Goal: Information Seeking & Learning: Find specific page/section

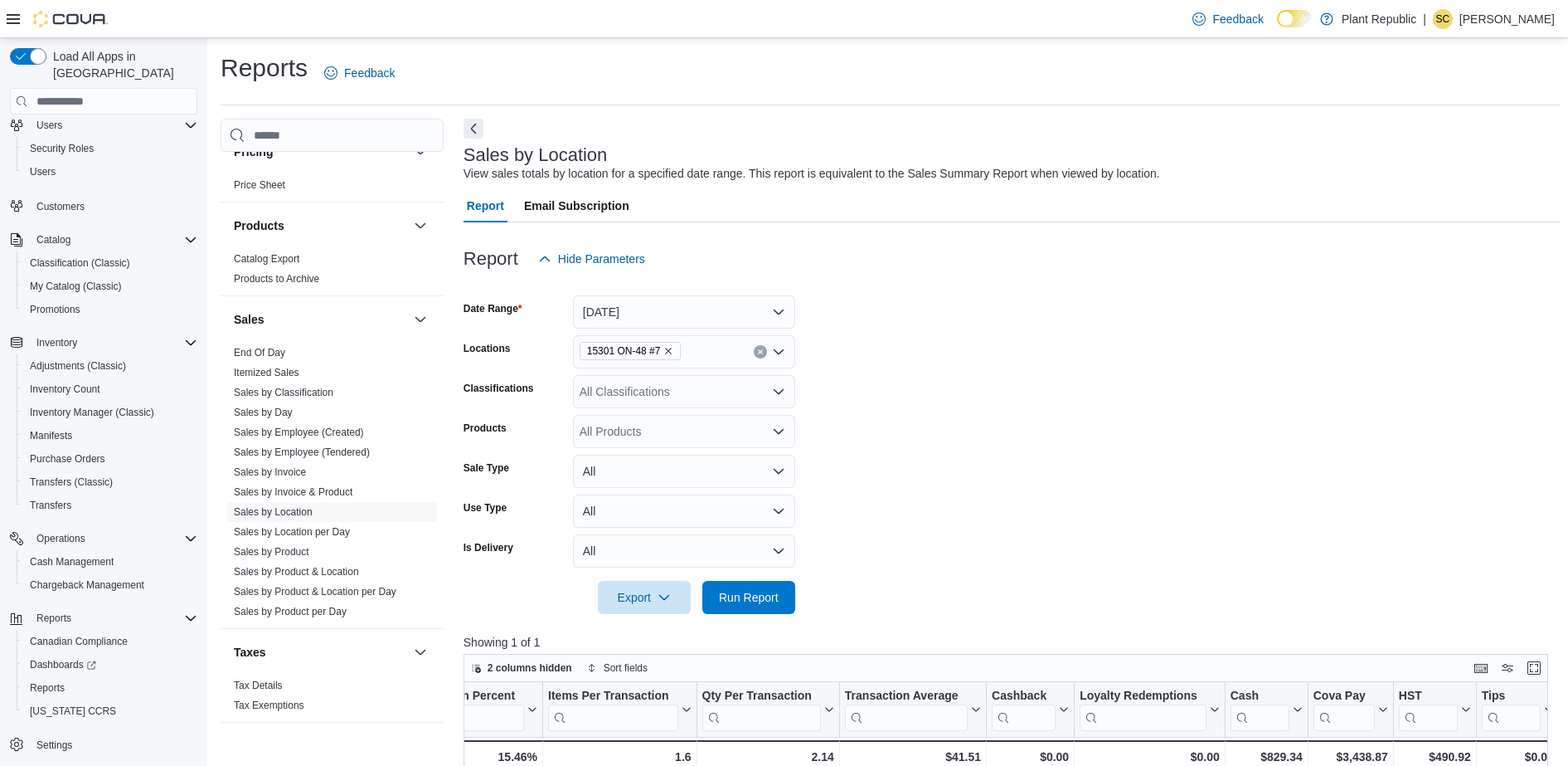
click at [759, 354] on icon "Clear input" at bounding box center [760, 351] width 6 height 6
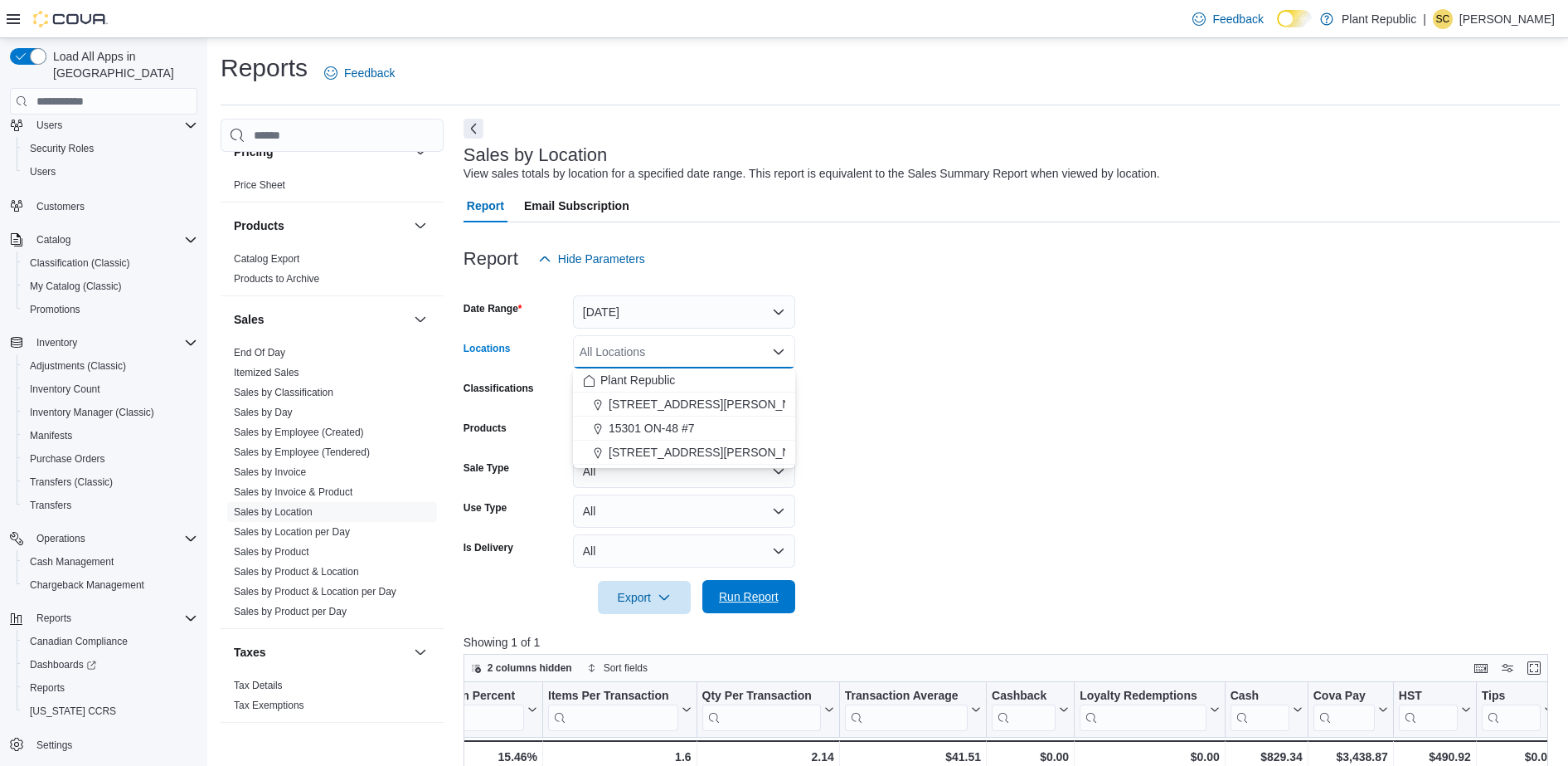
click at [760, 597] on span "Run Report" at bounding box center [749, 596] width 60 height 16
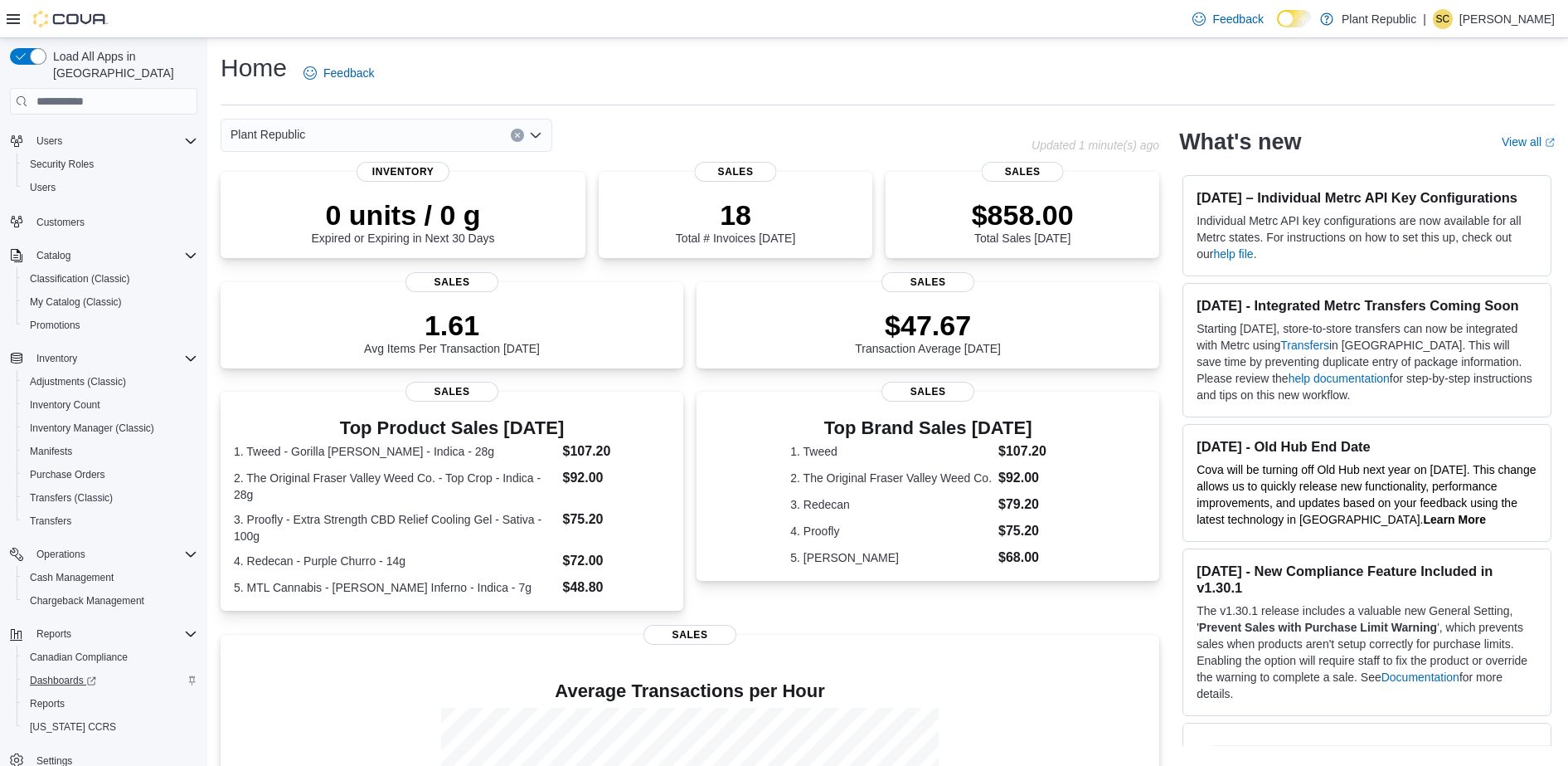
scroll to position [45, 0]
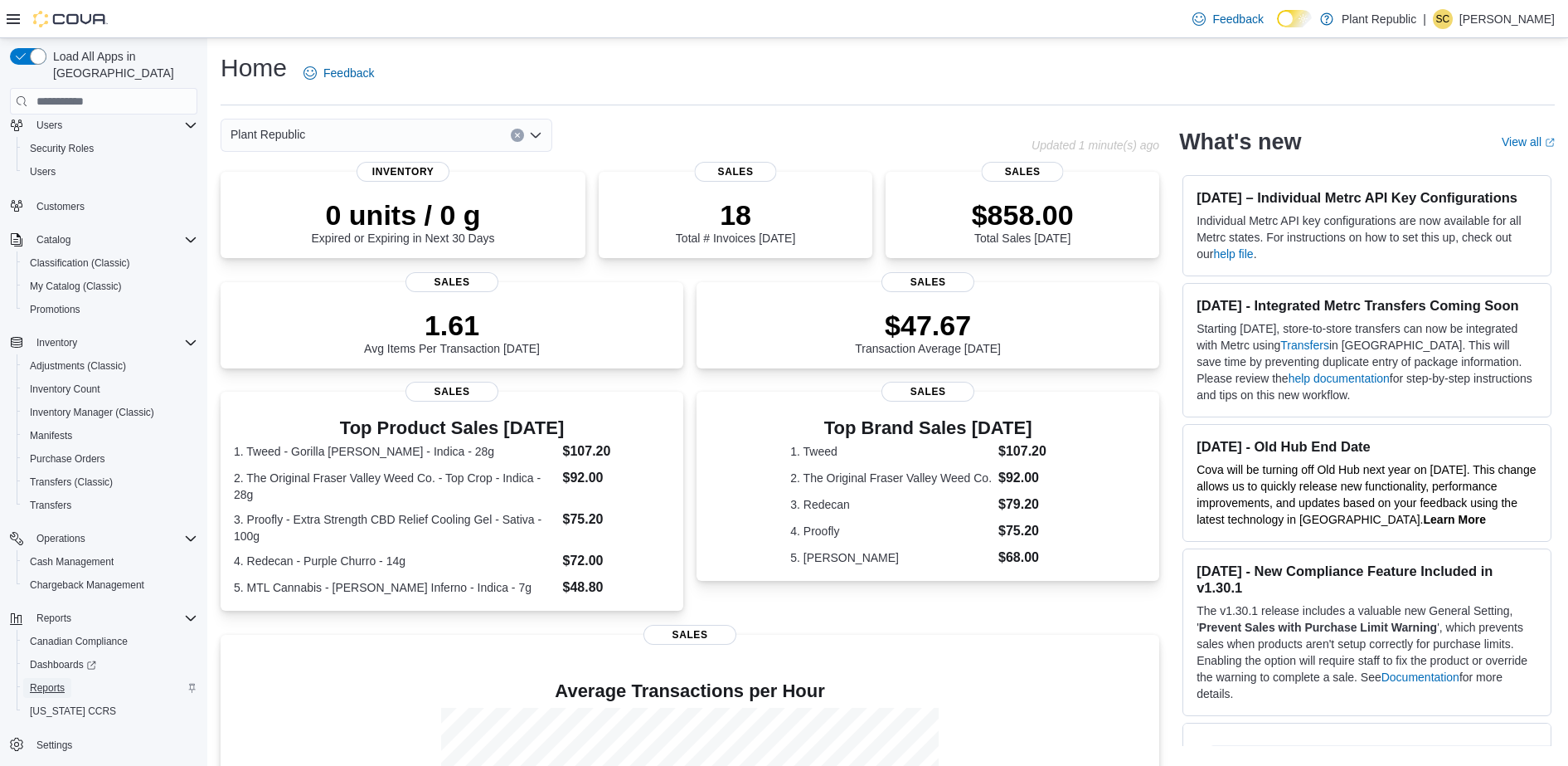
click at [47, 682] on span "Reports" at bounding box center [47, 688] width 35 height 13
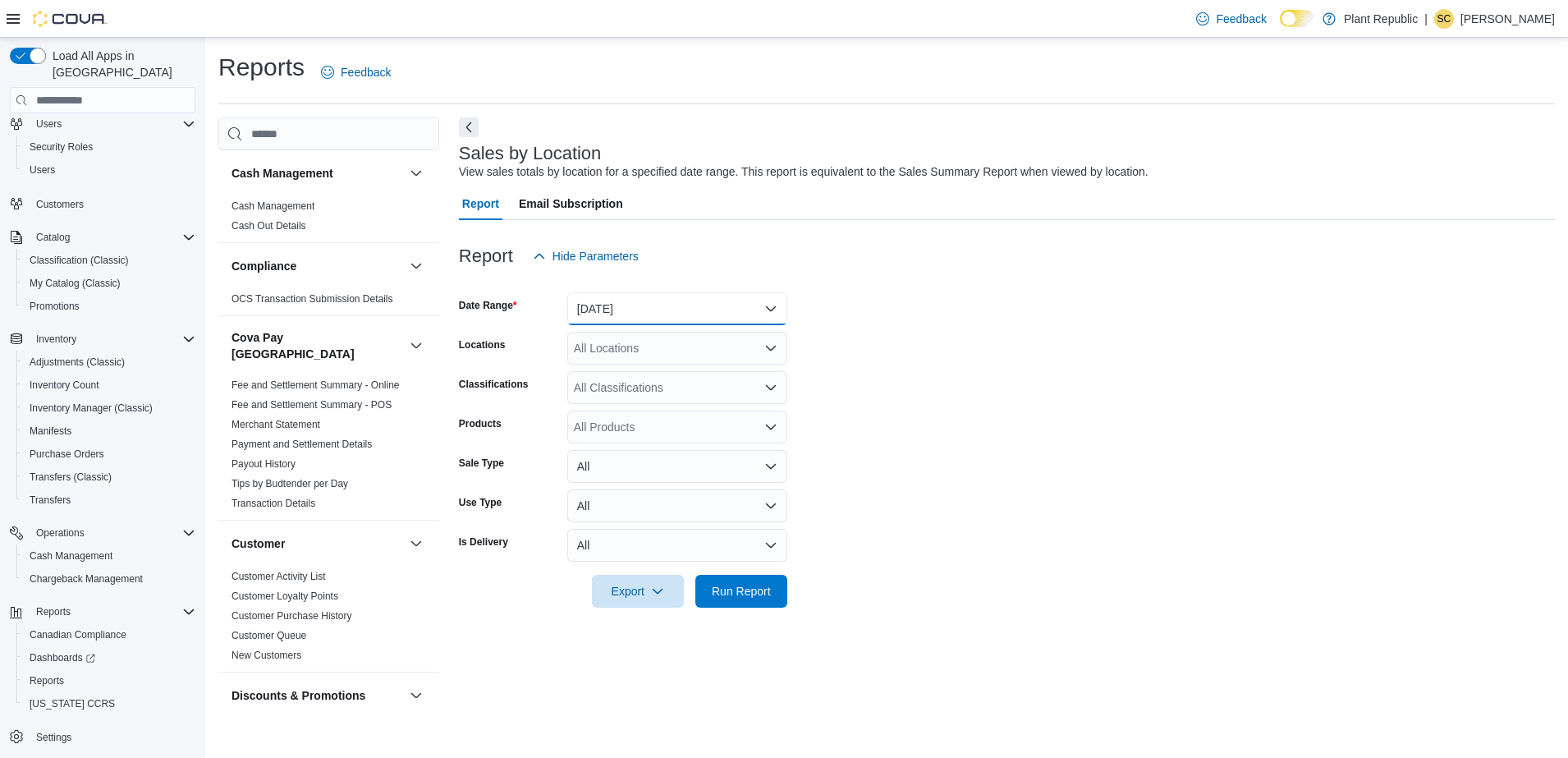
click at [619, 304] on button "Yesterday" at bounding box center [678, 308] width 220 height 33
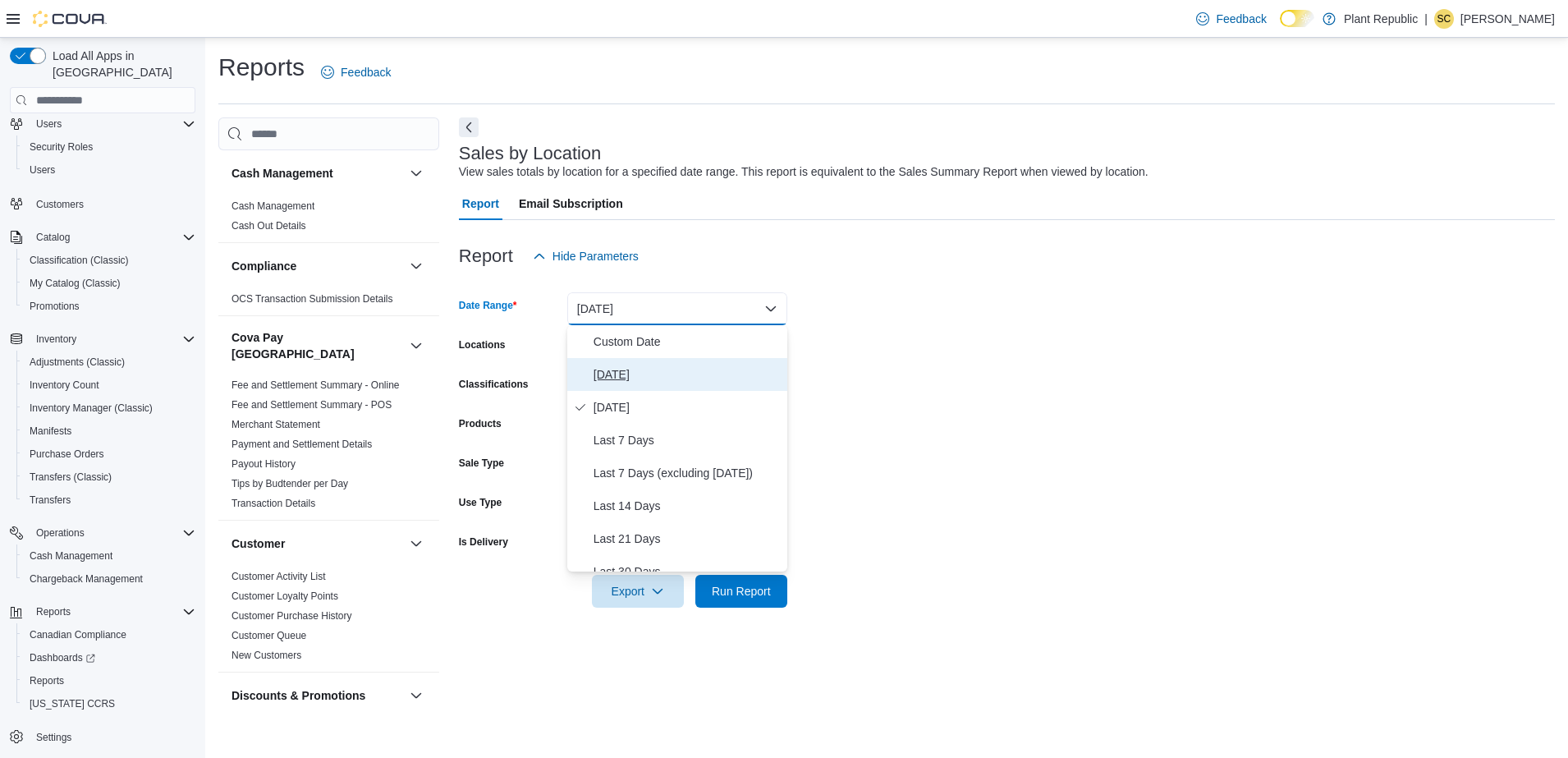
click at [613, 371] on span "Today" at bounding box center [687, 374] width 187 height 20
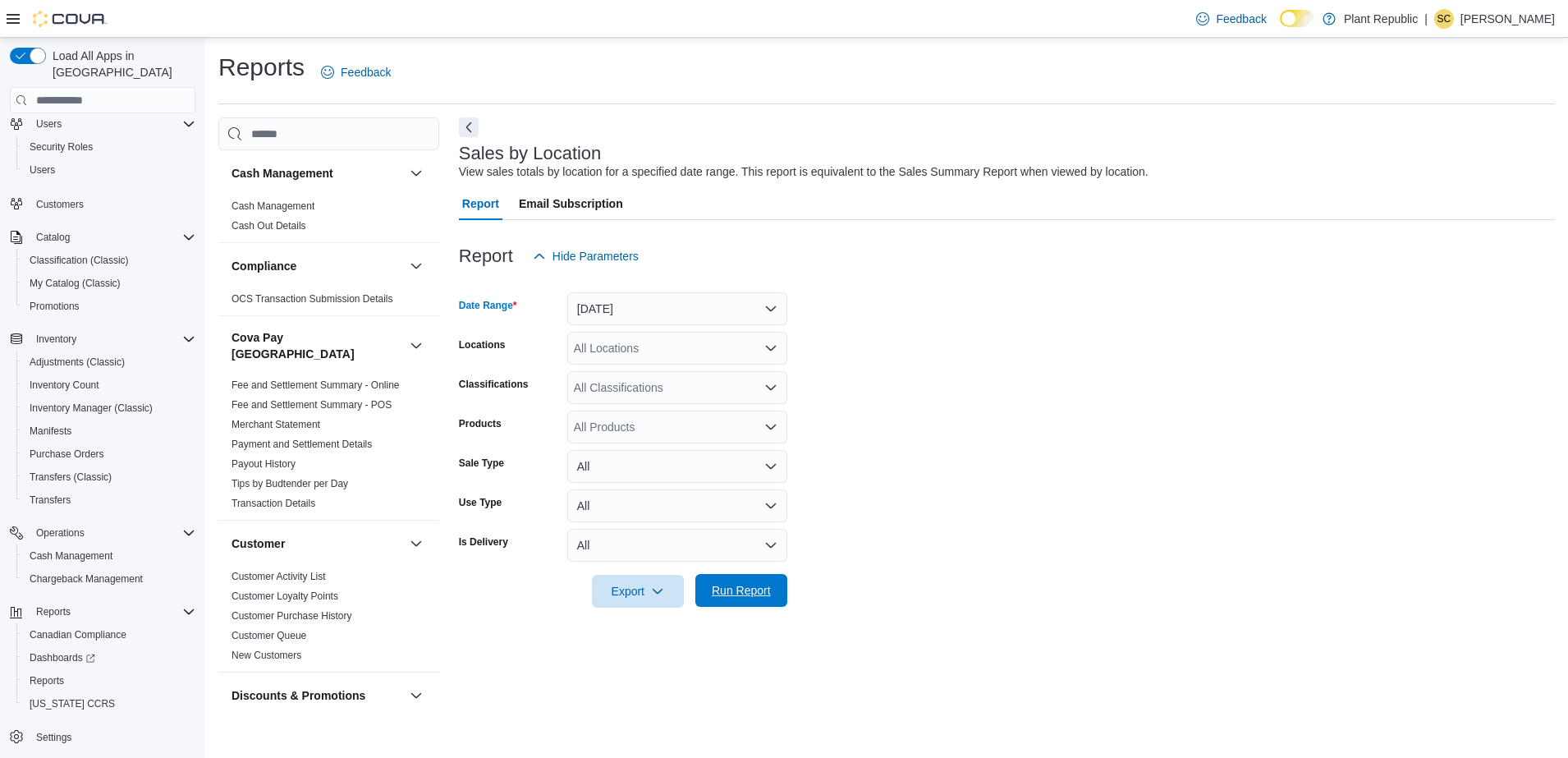
click at [736, 598] on span "Run Report" at bounding box center [741, 590] width 60 height 16
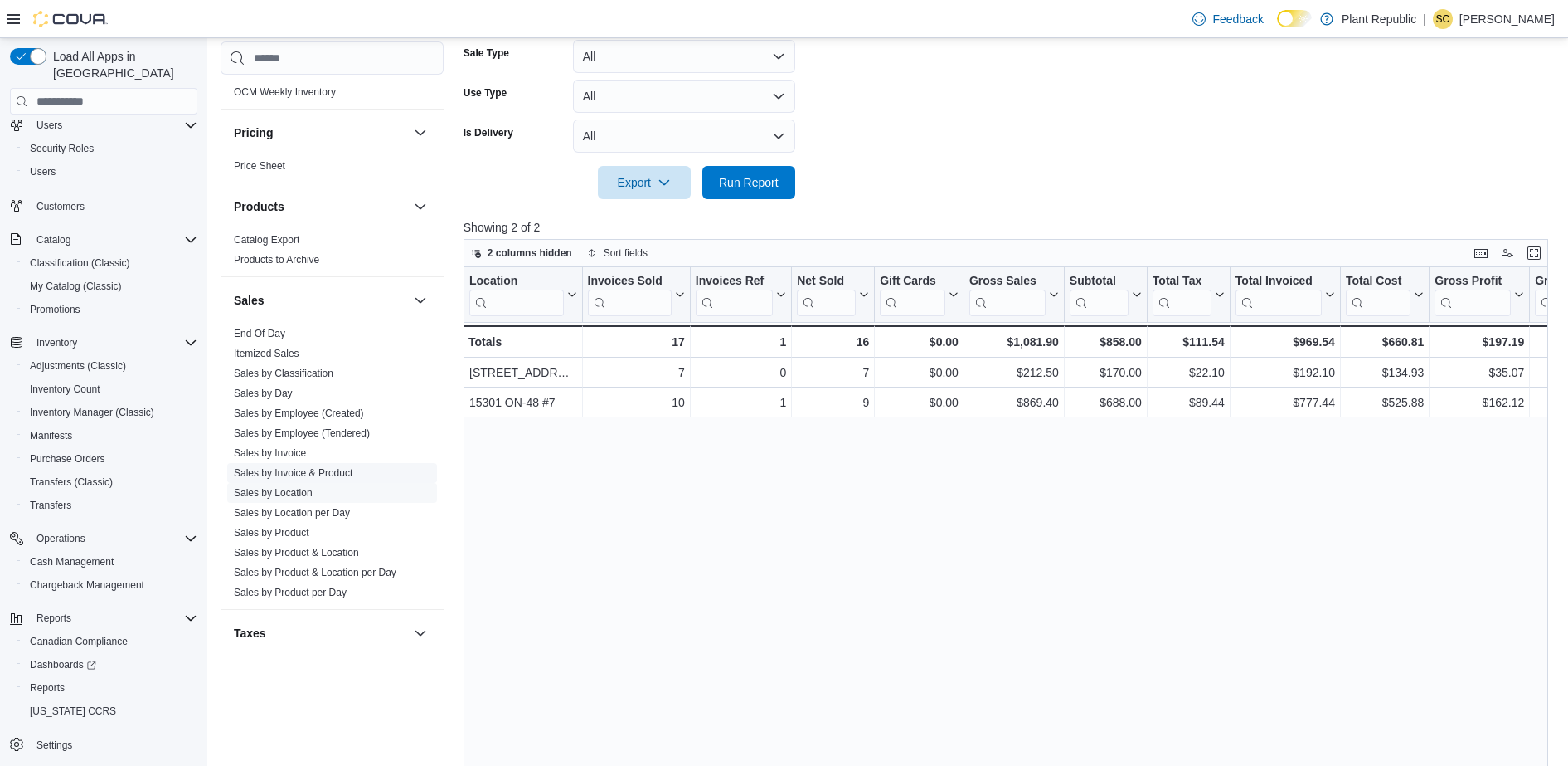
scroll to position [1219, 0]
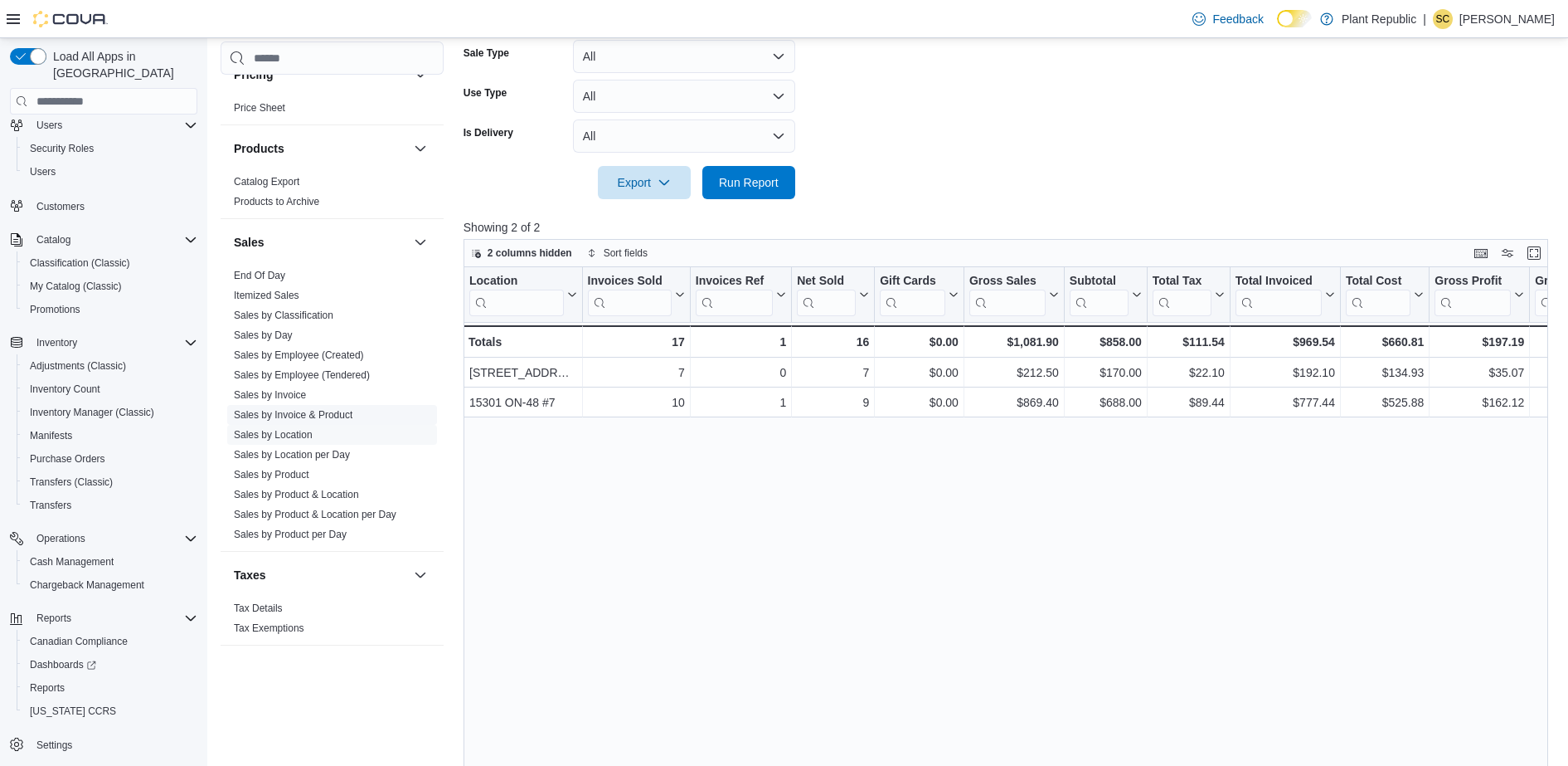
click at [317, 409] on link "Sales by Invoice & Product" at bounding box center [293, 415] width 118 height 12
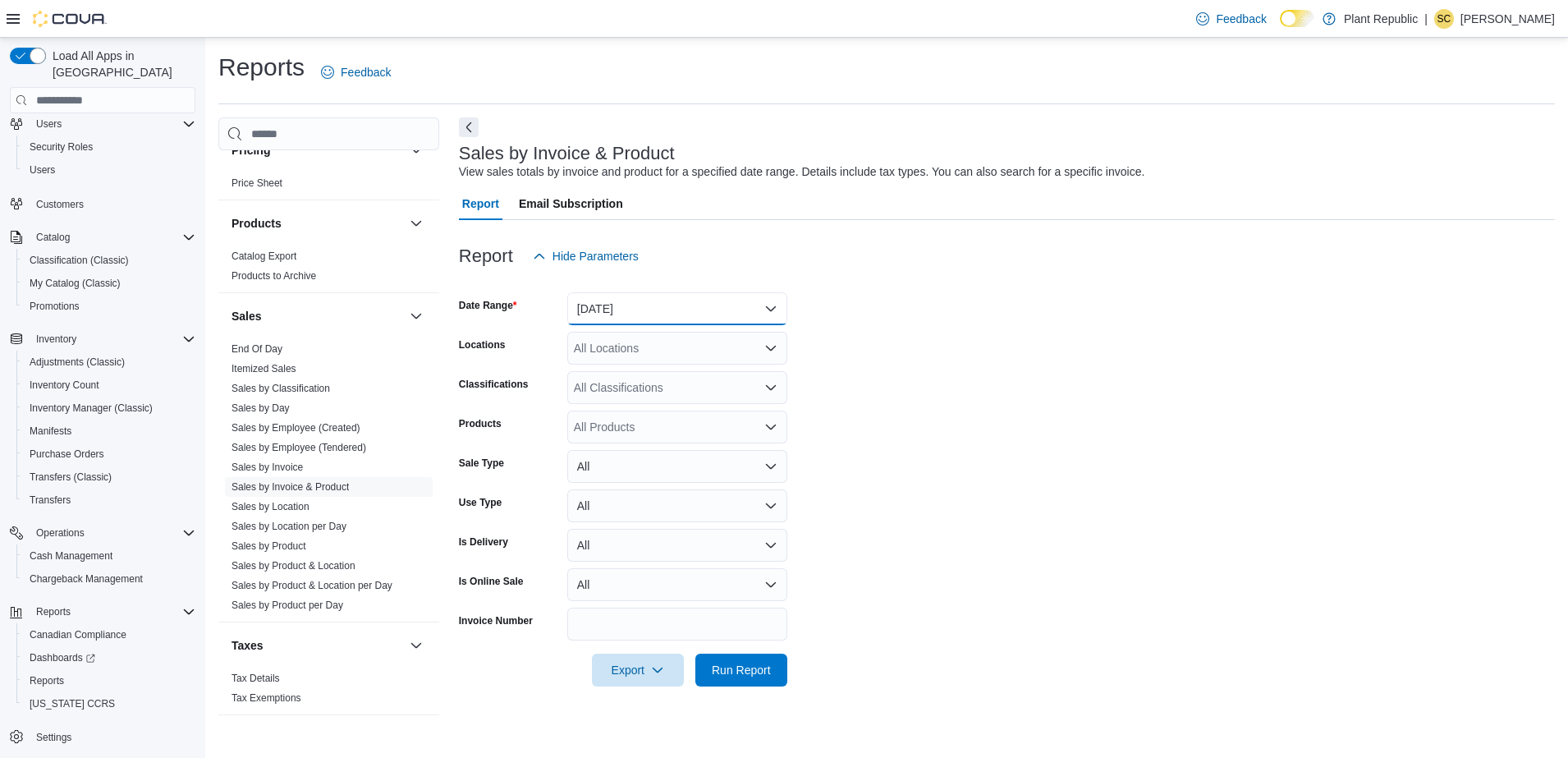
click at [618, 312] on button "Yesterday" at bounding box center [678, 308] width 220 height 33
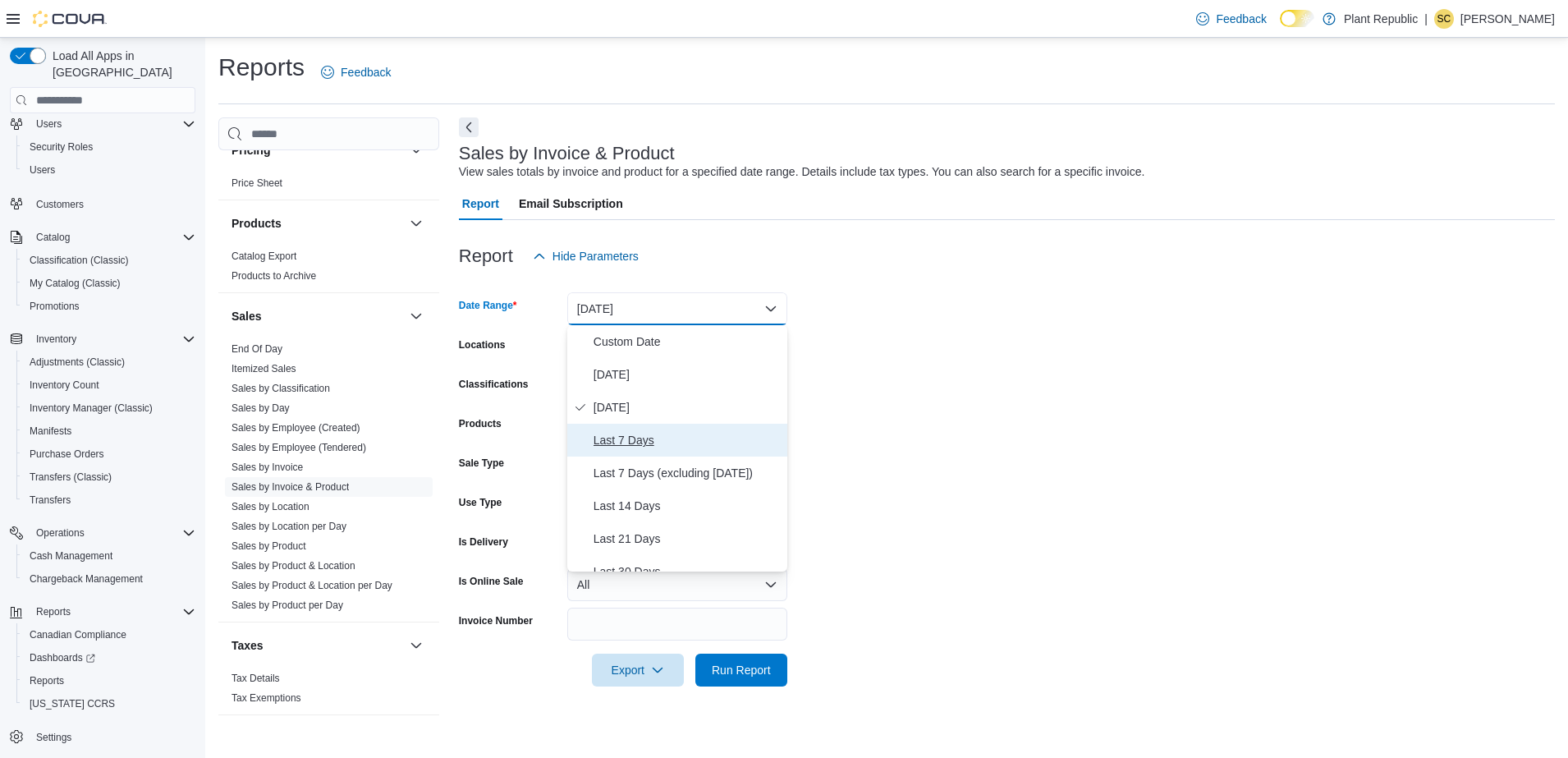
click at [643, 443] on span "Last 7 Days" at bounding box center [687, 440] width 187 height 20
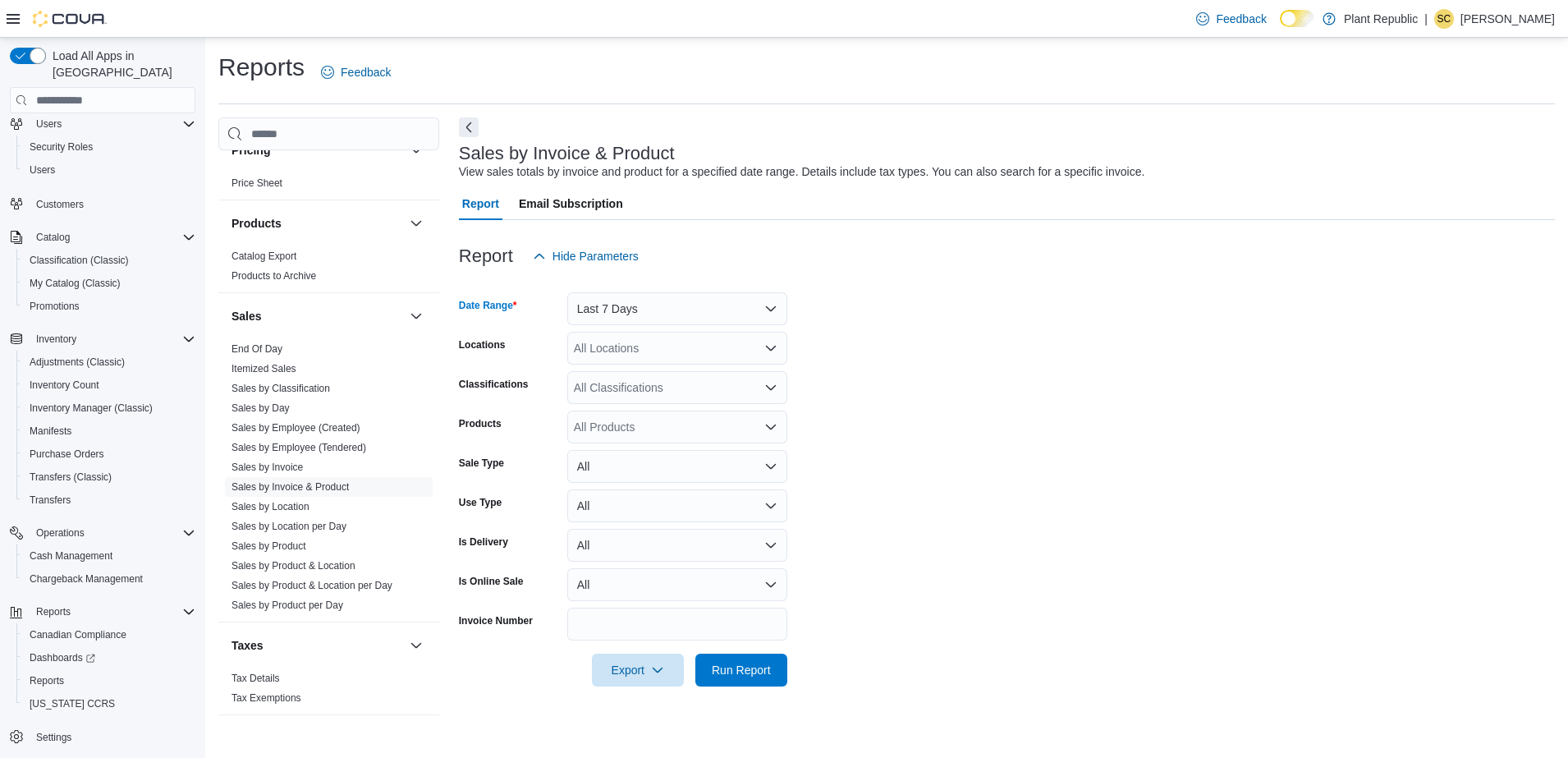
click at [927, 361] on form "Date Range Last 7 Days Locations All Locations Classifications All Classificati…" at bounding box center [1007, 480] width 1096 height 414
click at [696, 347] on div "All Locations" at bounding box center [678, 347] width 220 height 33
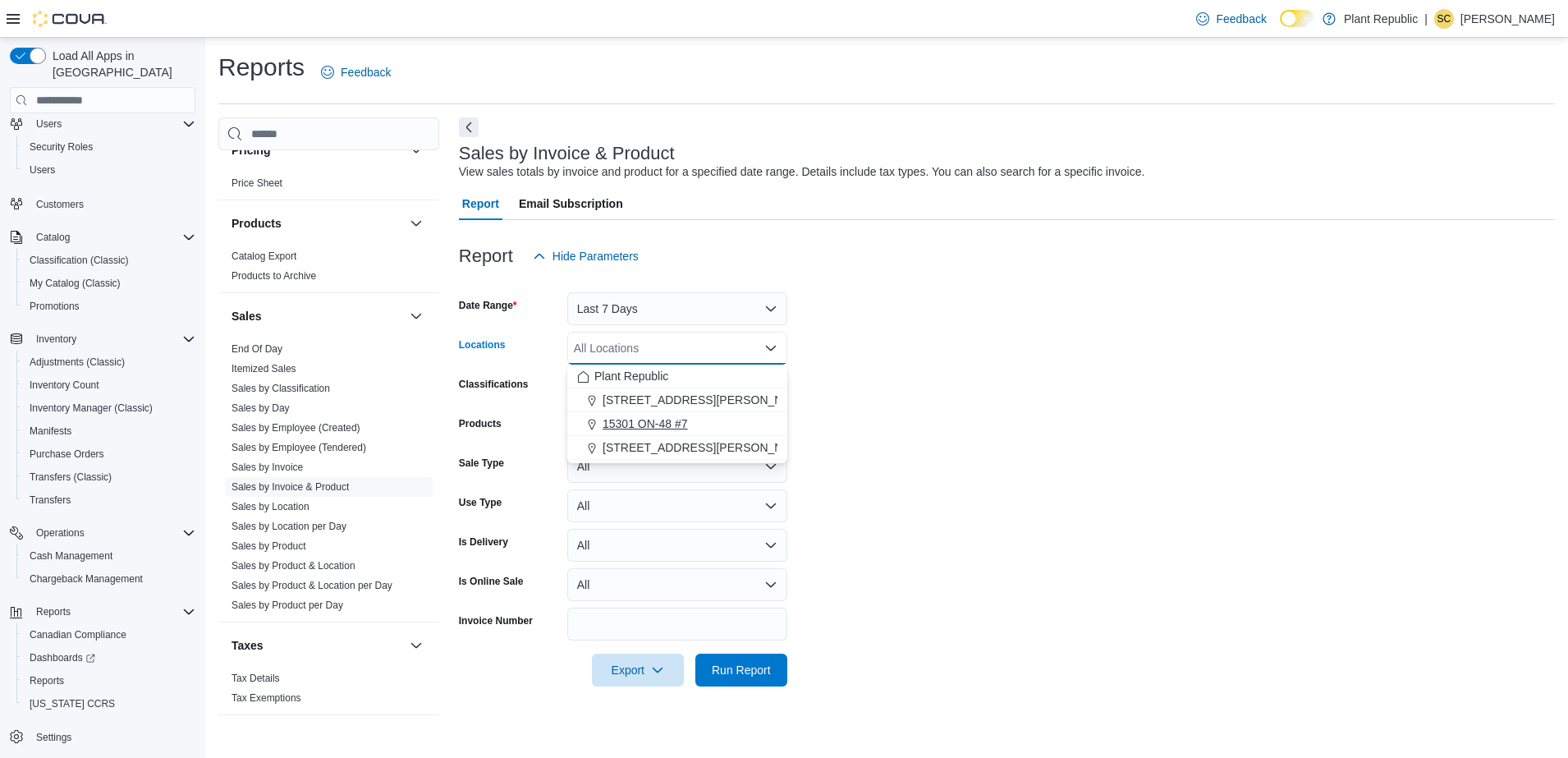
click at [681, 425] on span "15301 ON-48 #7" at bounding box center [645, 424] width 85 height 16
click at [912, 423] on form "Date Range Last 7 Days Locations 15301 ON-48 #7 Combo box. Selected. 15301 ON-4…" at bounding box center [1007, 480] width 1096 height 414
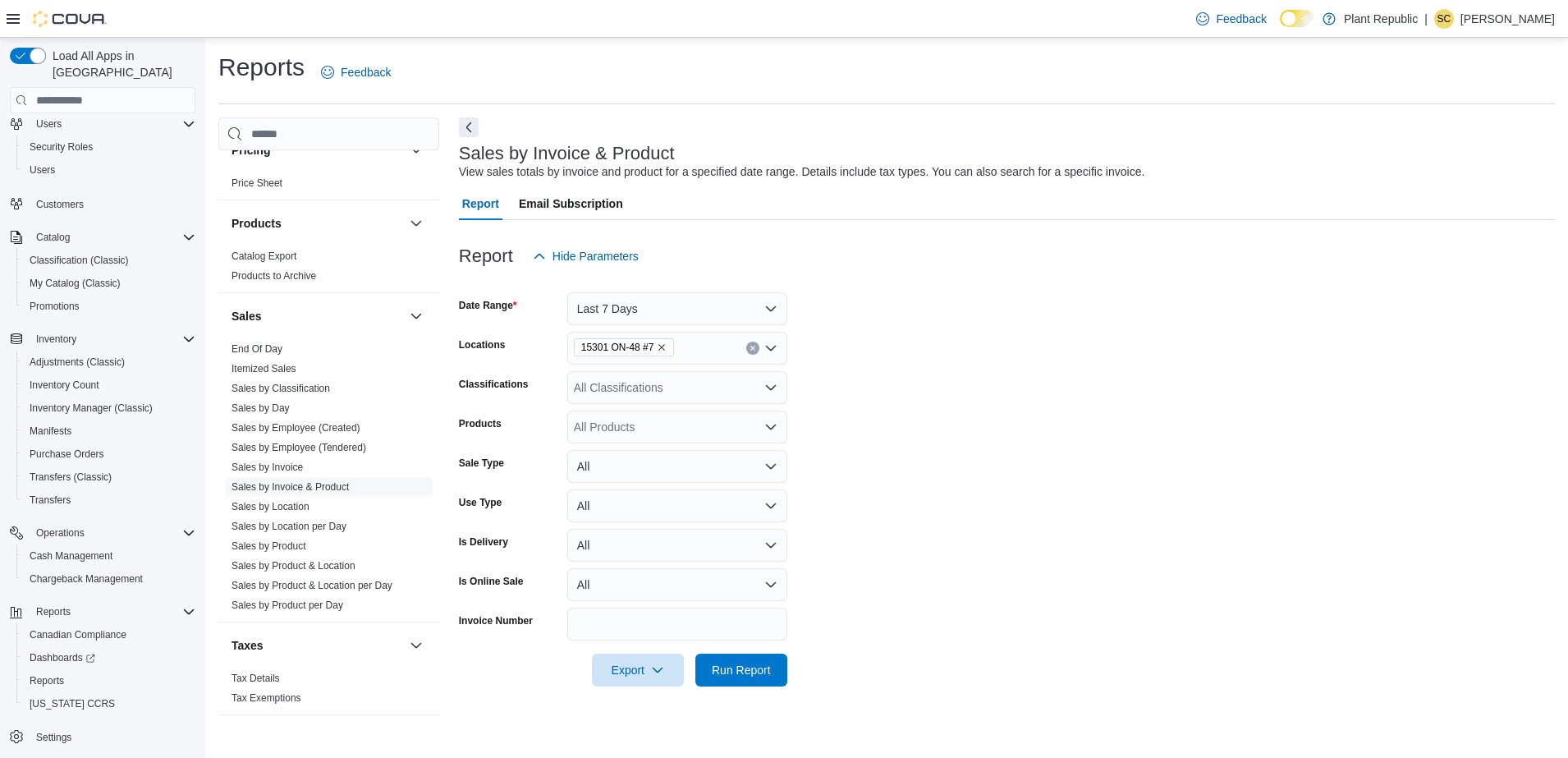
click at [677, 419] on div "All Products" at bounding box center [678, 427] width 220 height 33
type input "******"
click at [650, 451] on div "Arsenal - High ...mm 4-Pc Grinder" at bounding box center [677, 455] width 200 height 16
click at [997, 427] on form "Date Range Last 7 Days Locations 15301 ON-48 #7 Classifications All Classificat…" at bounding box center [1007, 480] width 1096 height 414
click at [739, 659] on span "Run Report" at bounding box center [741, 669] width 72 height 33
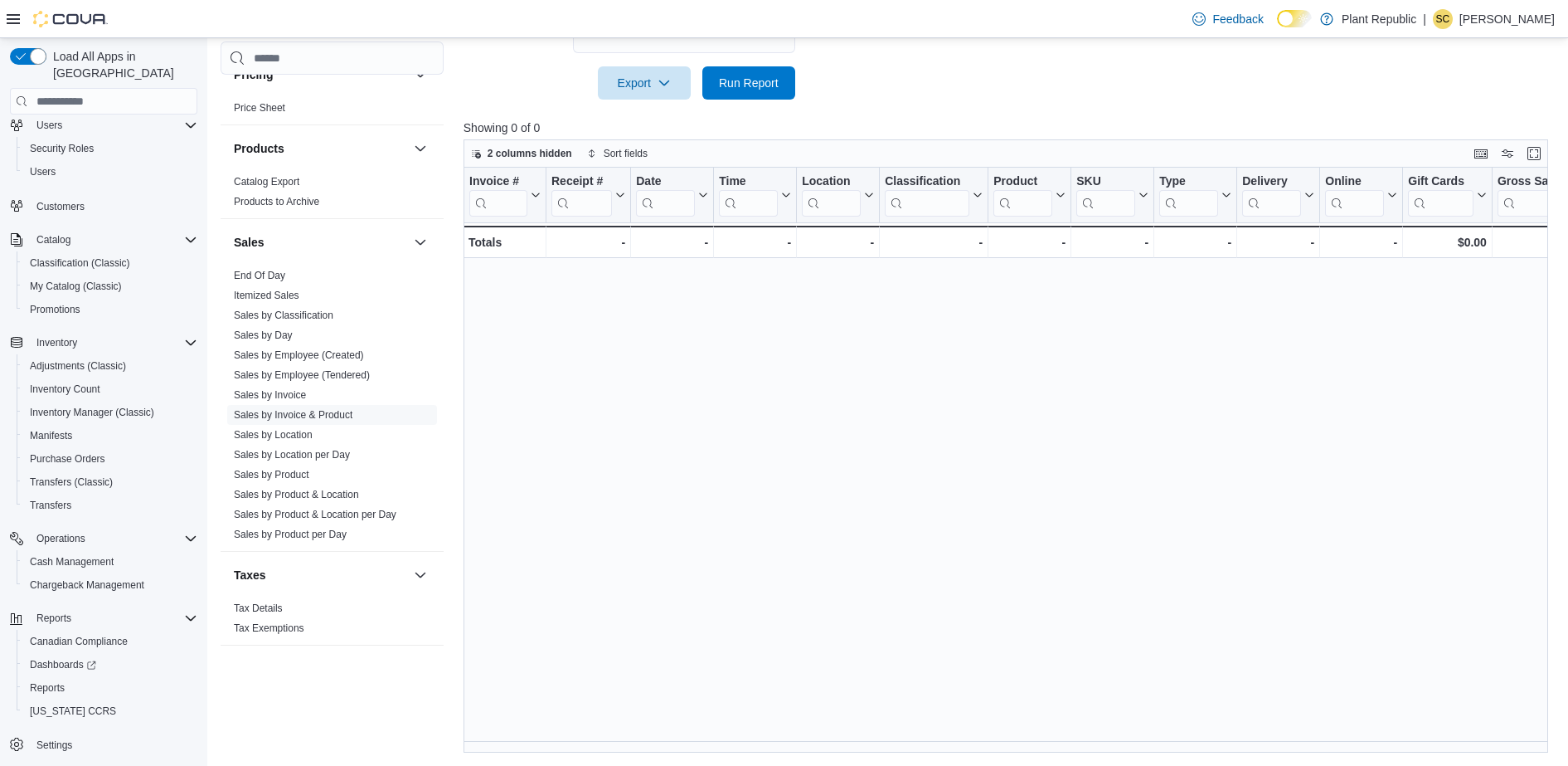
scroll to position [75, 0]
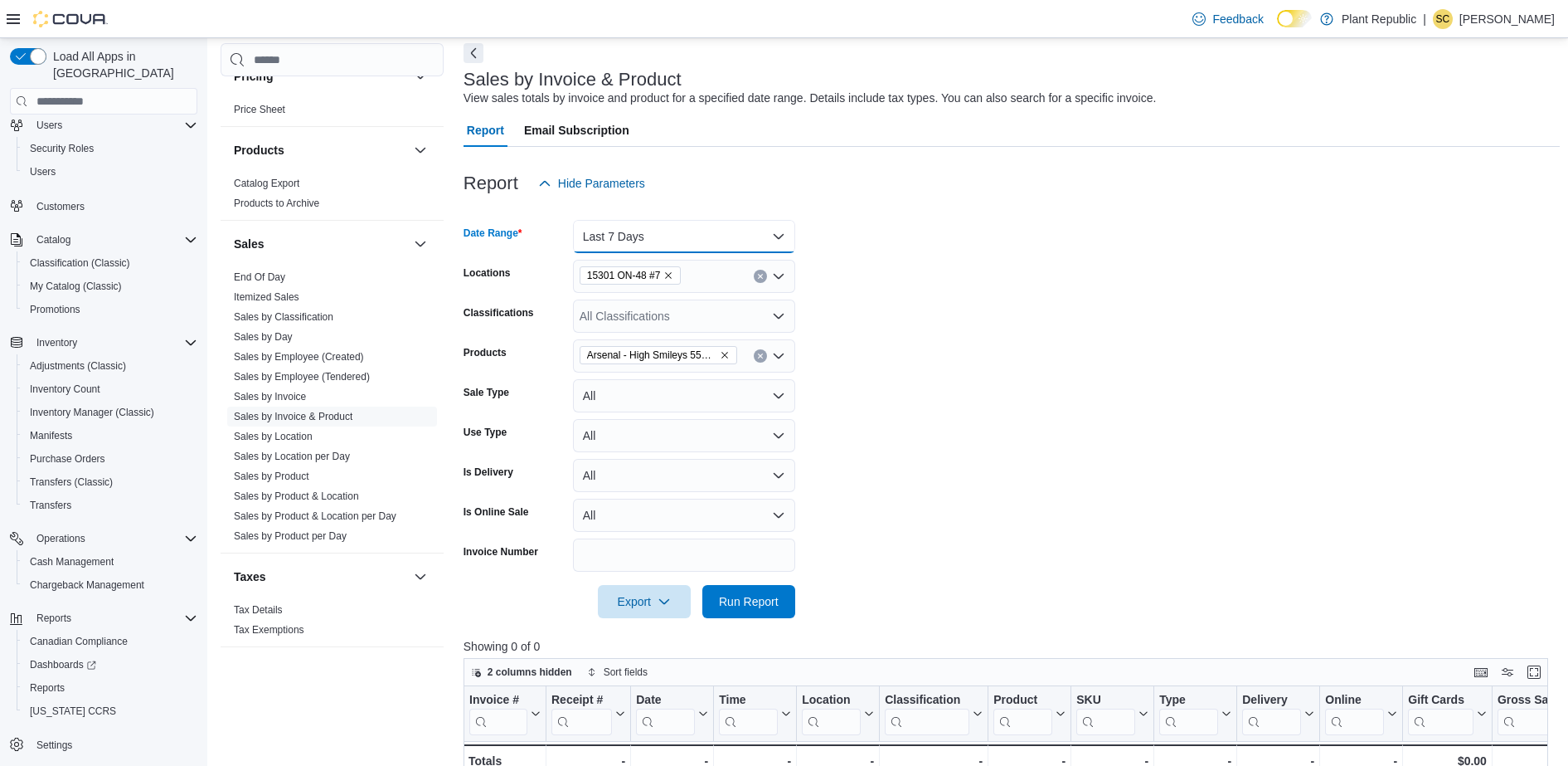
click at [674, 235] on button "Last 7 Days" at bounding box center [685, 236] width 223 height 33
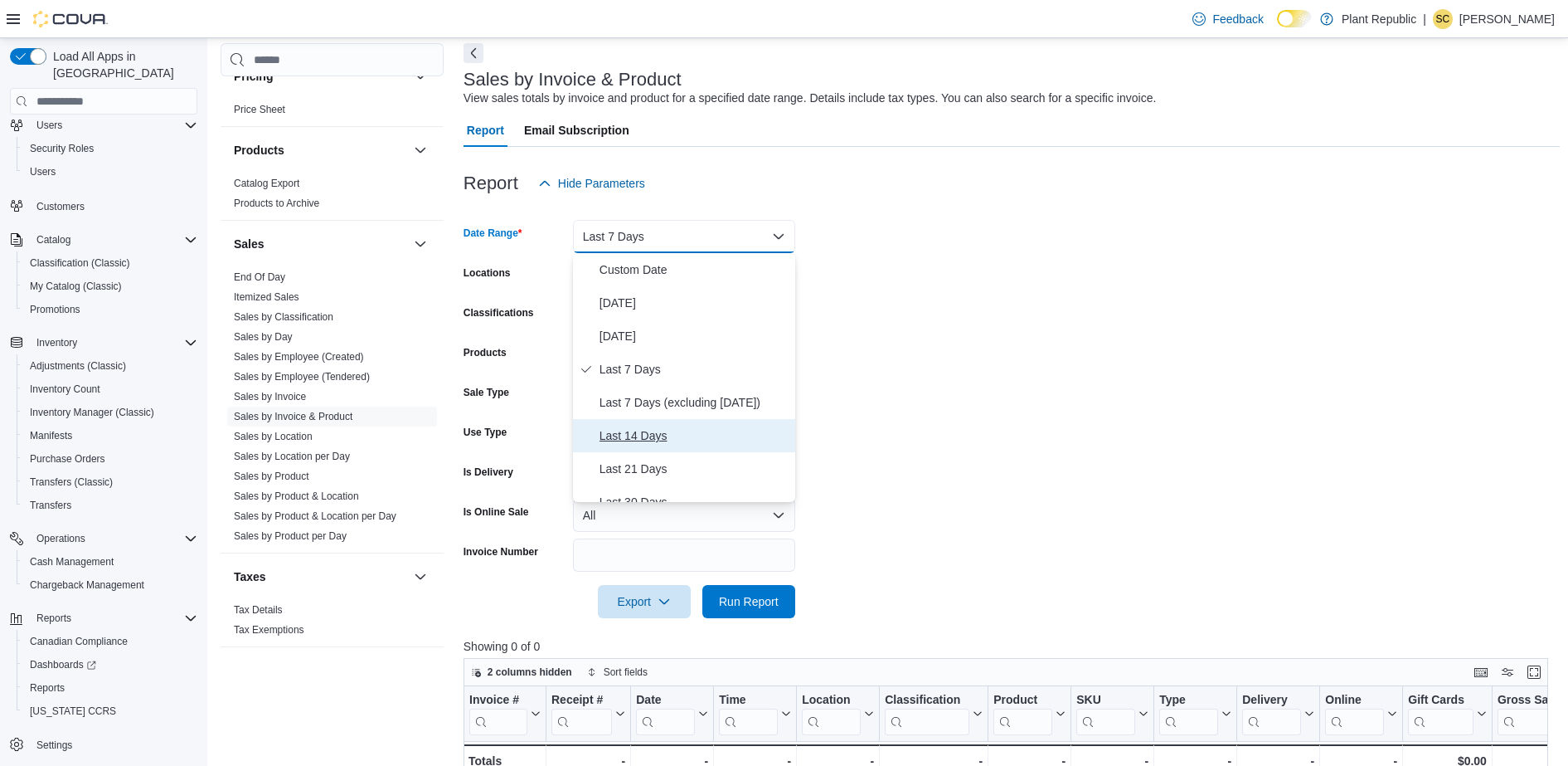
click at [673, 443] on span "Last 14 Days" at bounding box center [694, 436] width 189 height 20
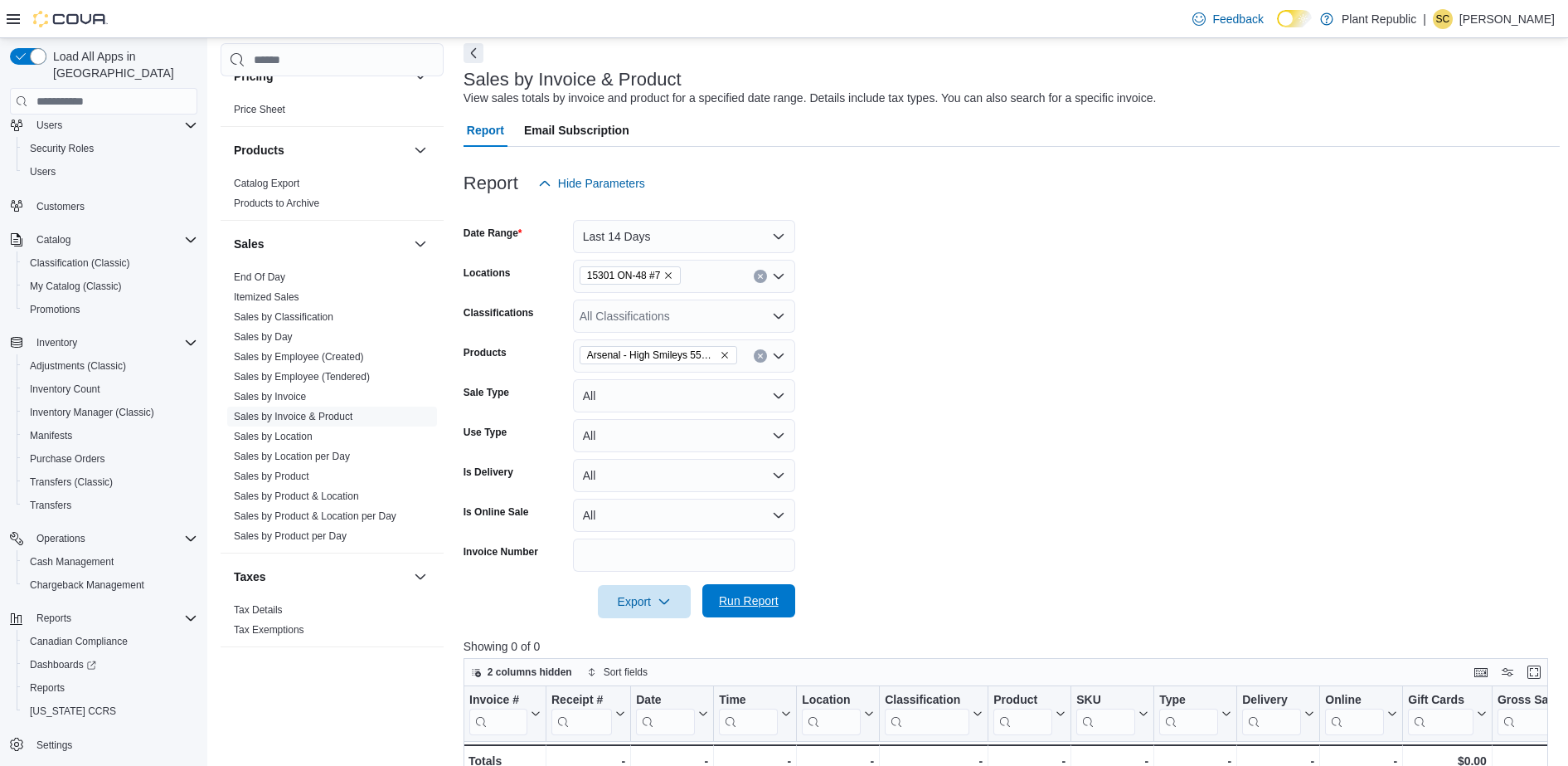
click at [775, 612] on span "Run Report" at bounding box center [749, 601] width 73 height 33
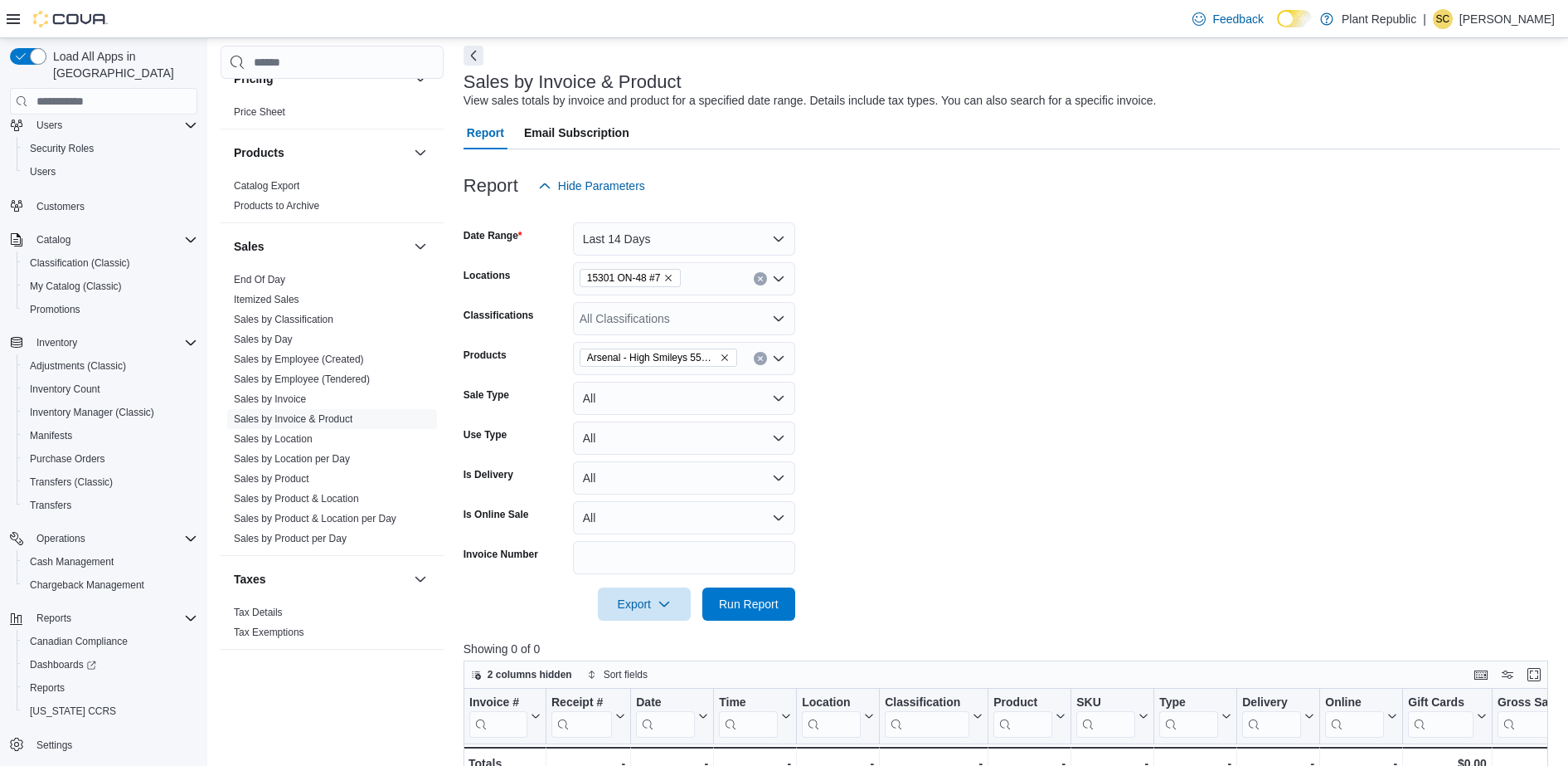
scroll to position [207, 0]
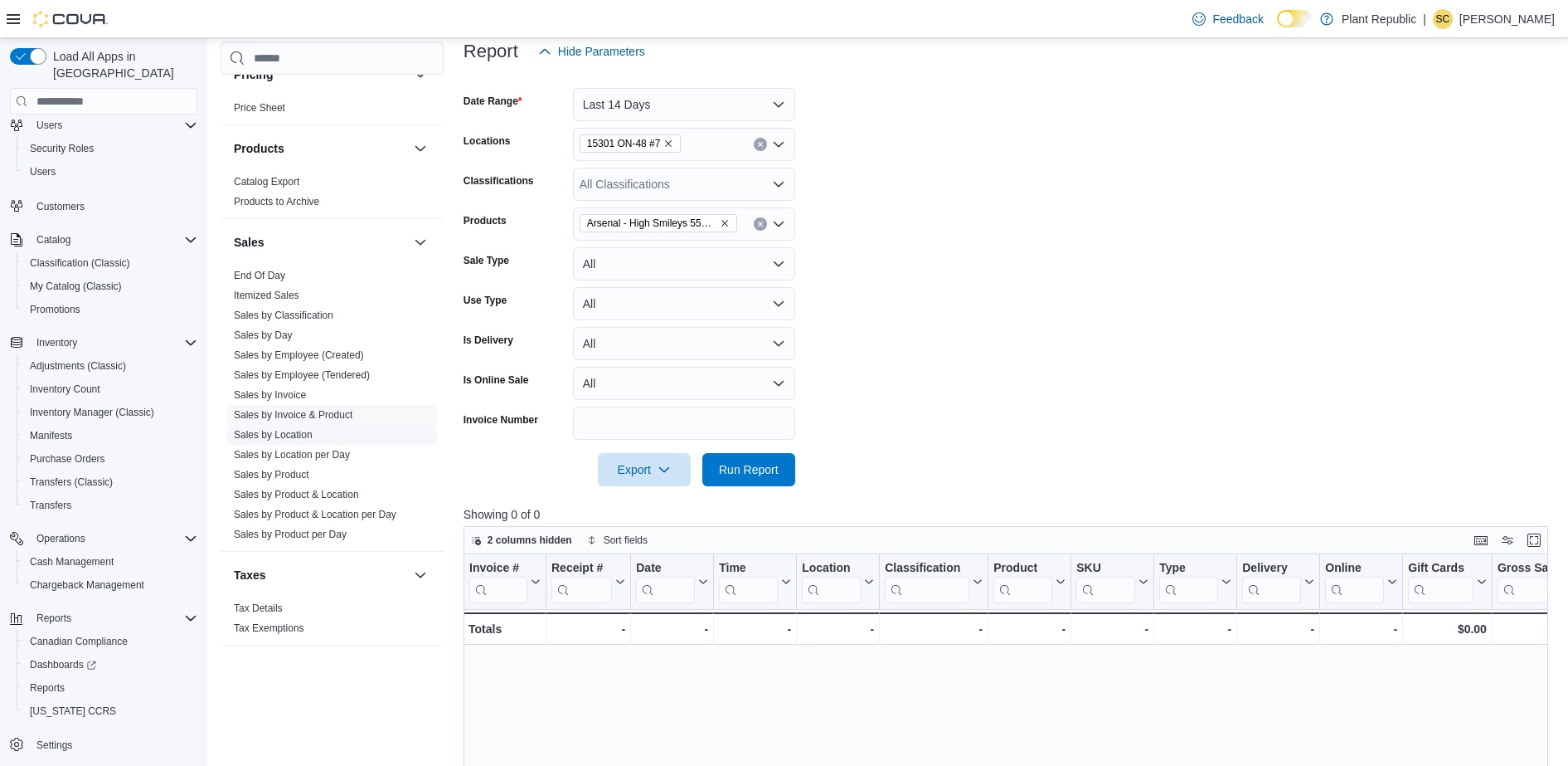
click at [275, 429] on link "Sales by Location" at bounding box center [274, 435] width 79 height 12
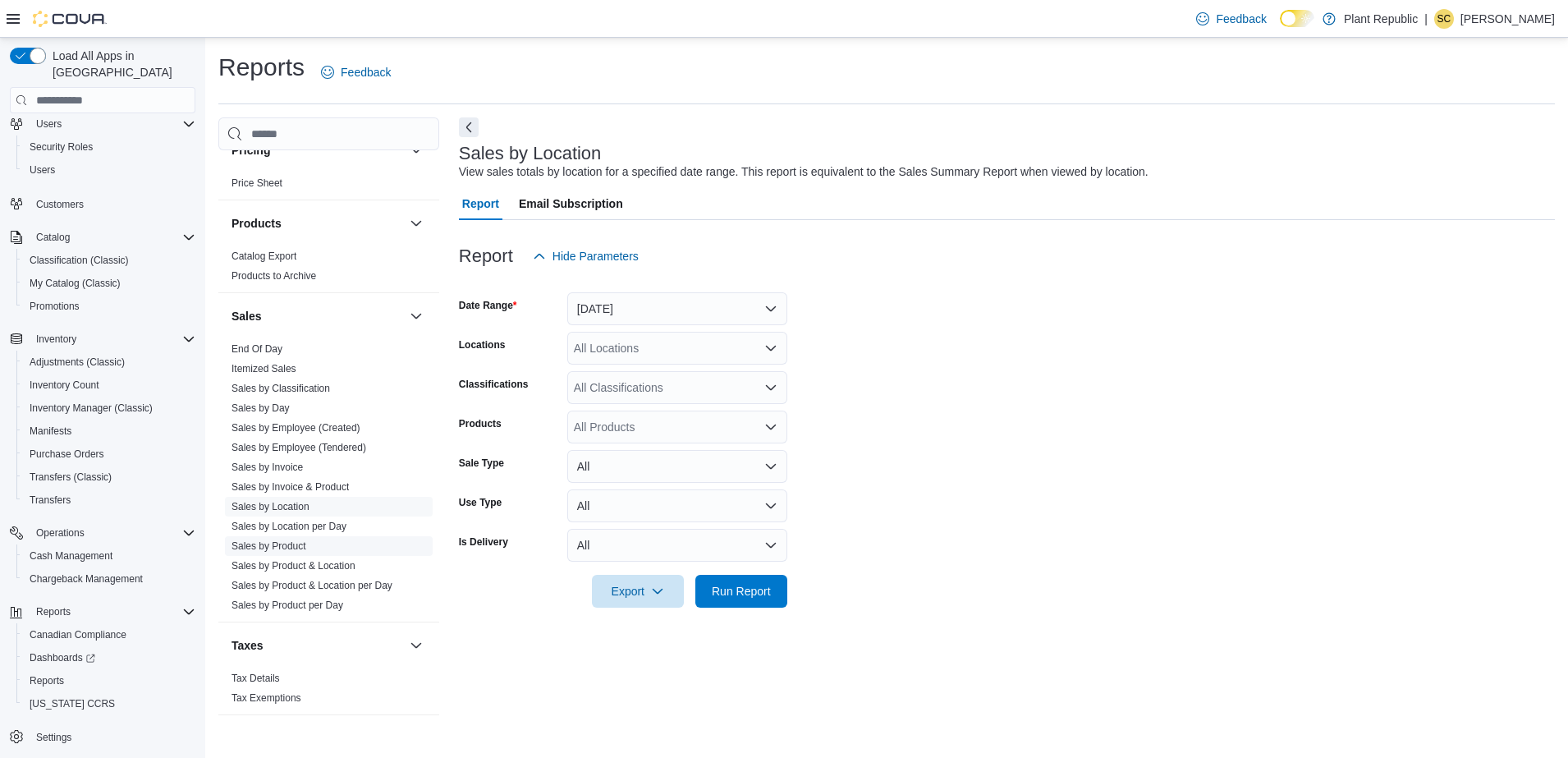
click at [267, 540] on link "Sales by Product" at bounding box center [269, 546] width 75 height 12
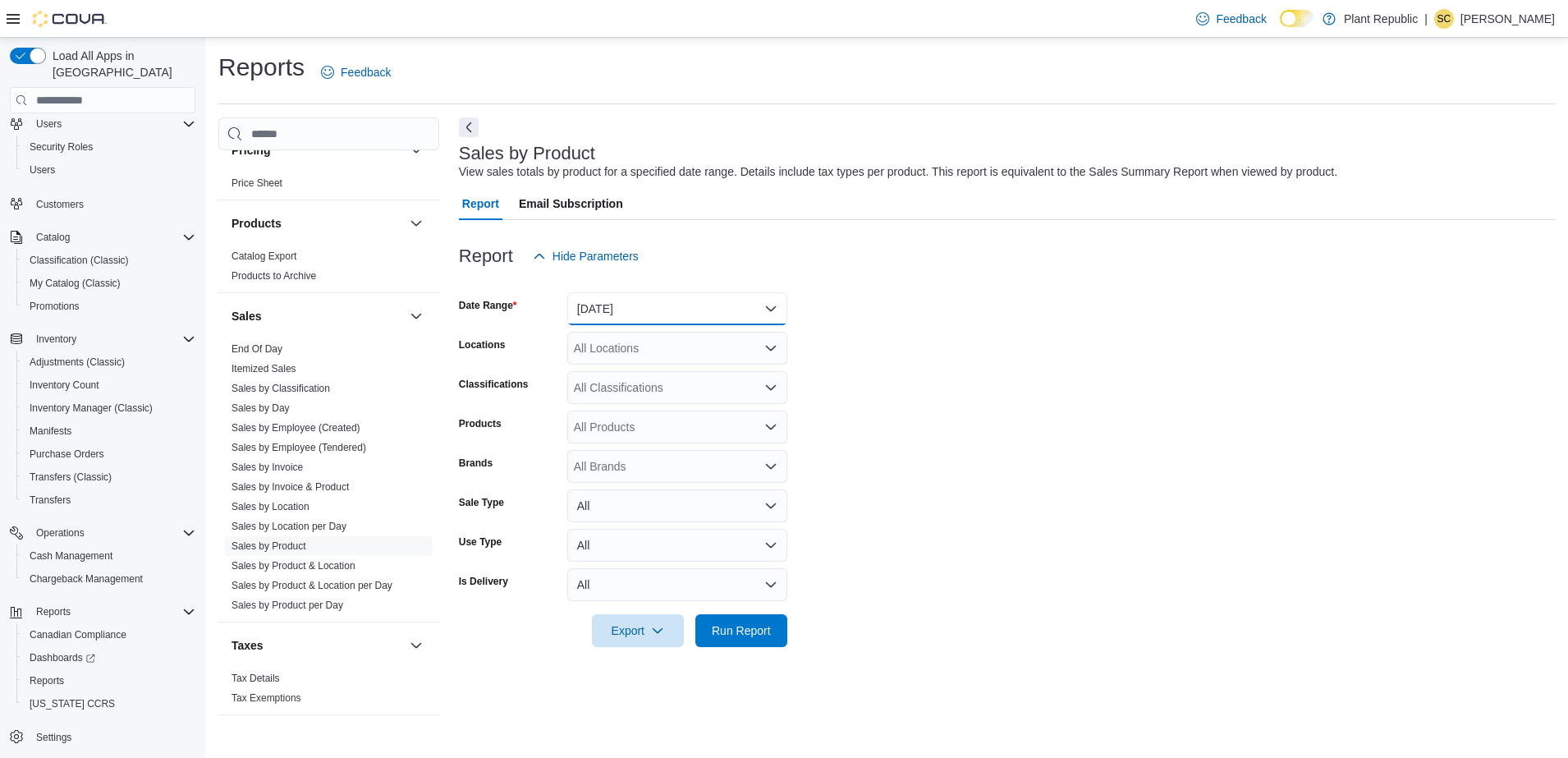
click at [631, 311] on button "Yesterday" at bounding box center [678, 308] width 220 height 33
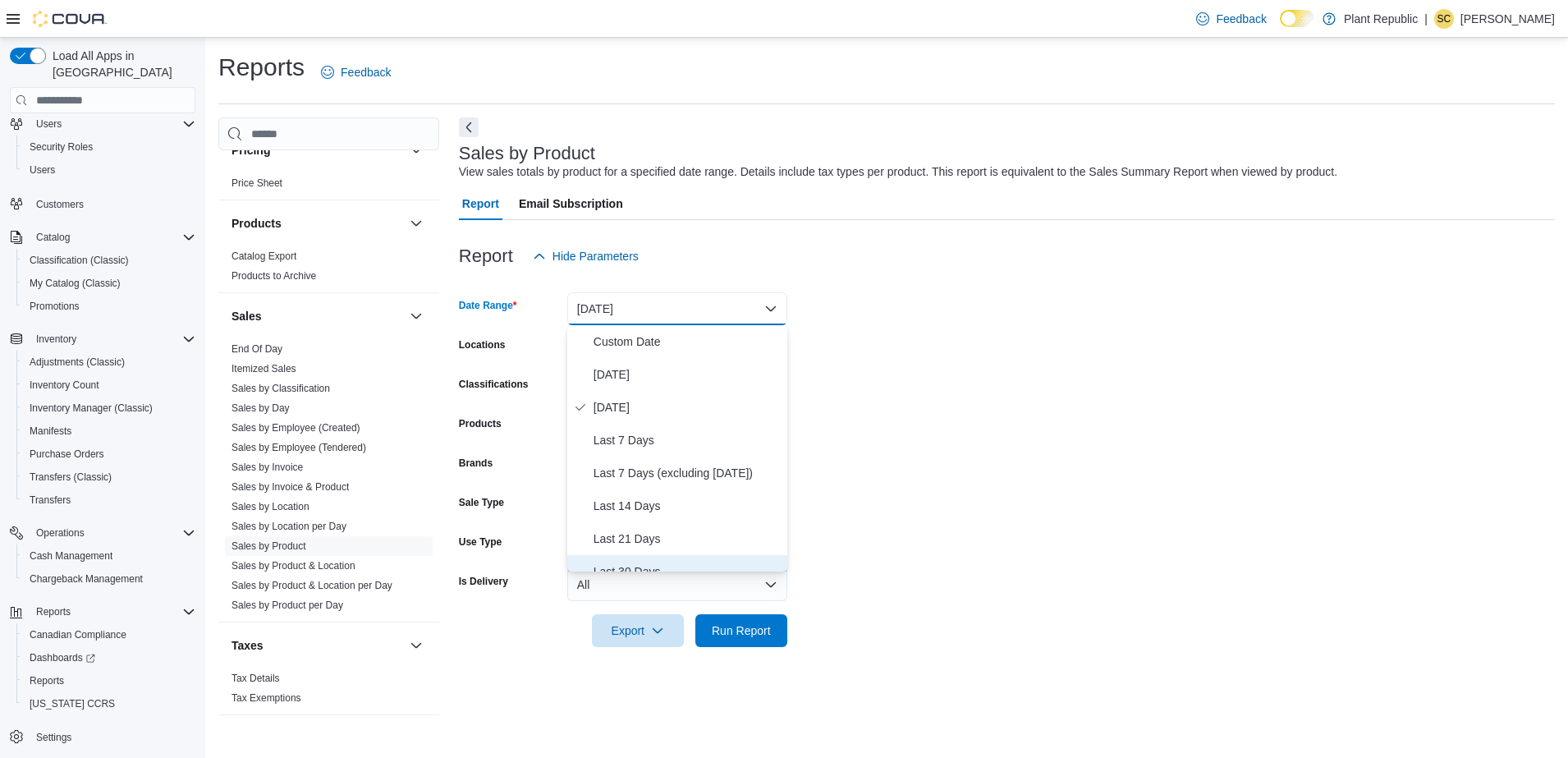
click at [642, 570] on span "Last 30 Days" at bounding box center [687, 571] width 187 height 20
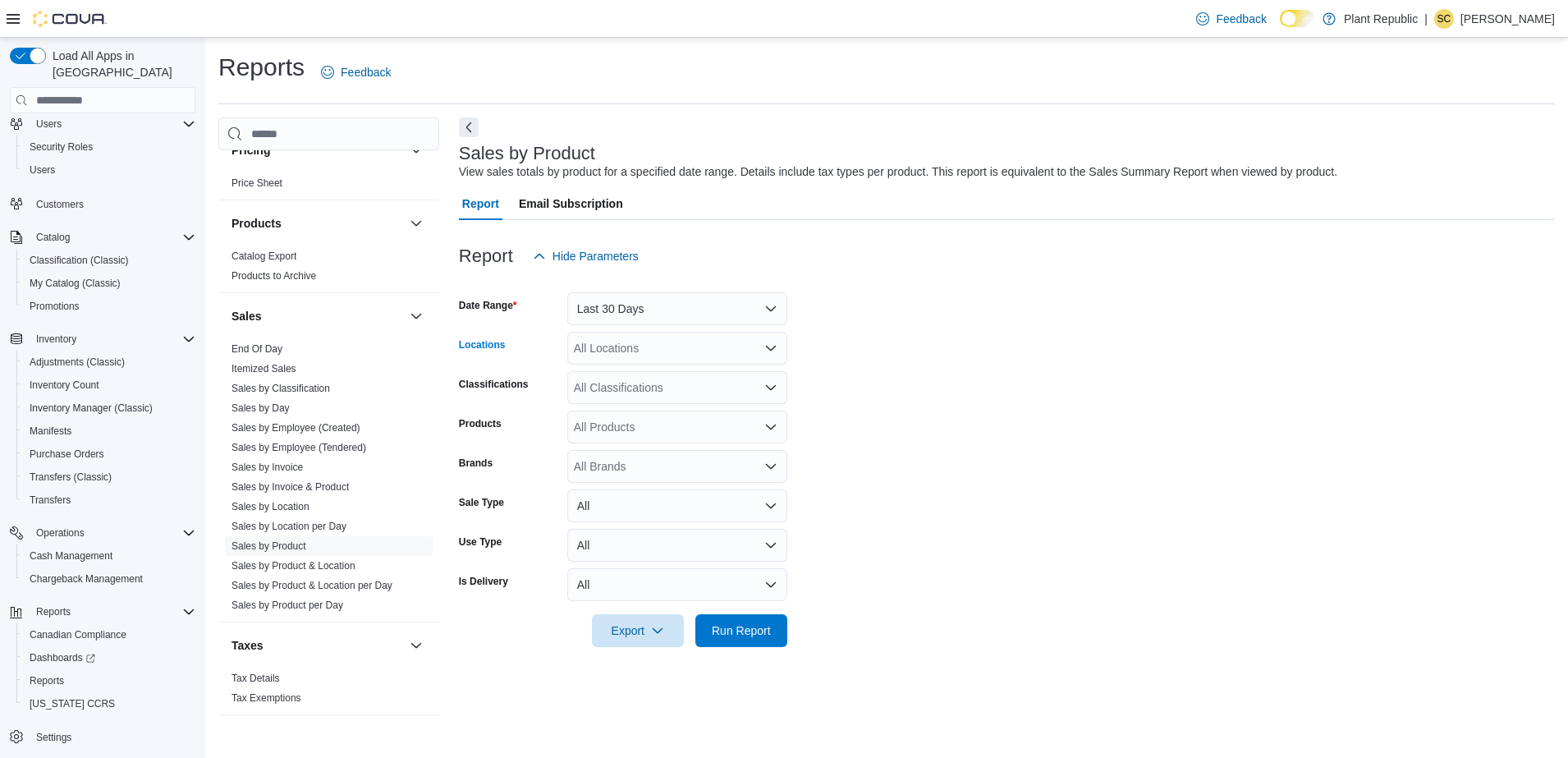
click at [614, 353] on div "All Locations" at bounding box center [678, 347] width 220 height 33
click at [641, 427] on span "15301 ON-48 #7" at bounding box center [645, 424] width 85 height 16
click at [1082, 386] on form "Date Range Last 30 Days Locations 15301 ON-48 #7 Combo box. Selected. 15301 ON-…" at bounding box center [1007, 459] width 1096 height 374
click at [673, 431] on div "All Products" at bounding box center [678, 427] width 220 height 33
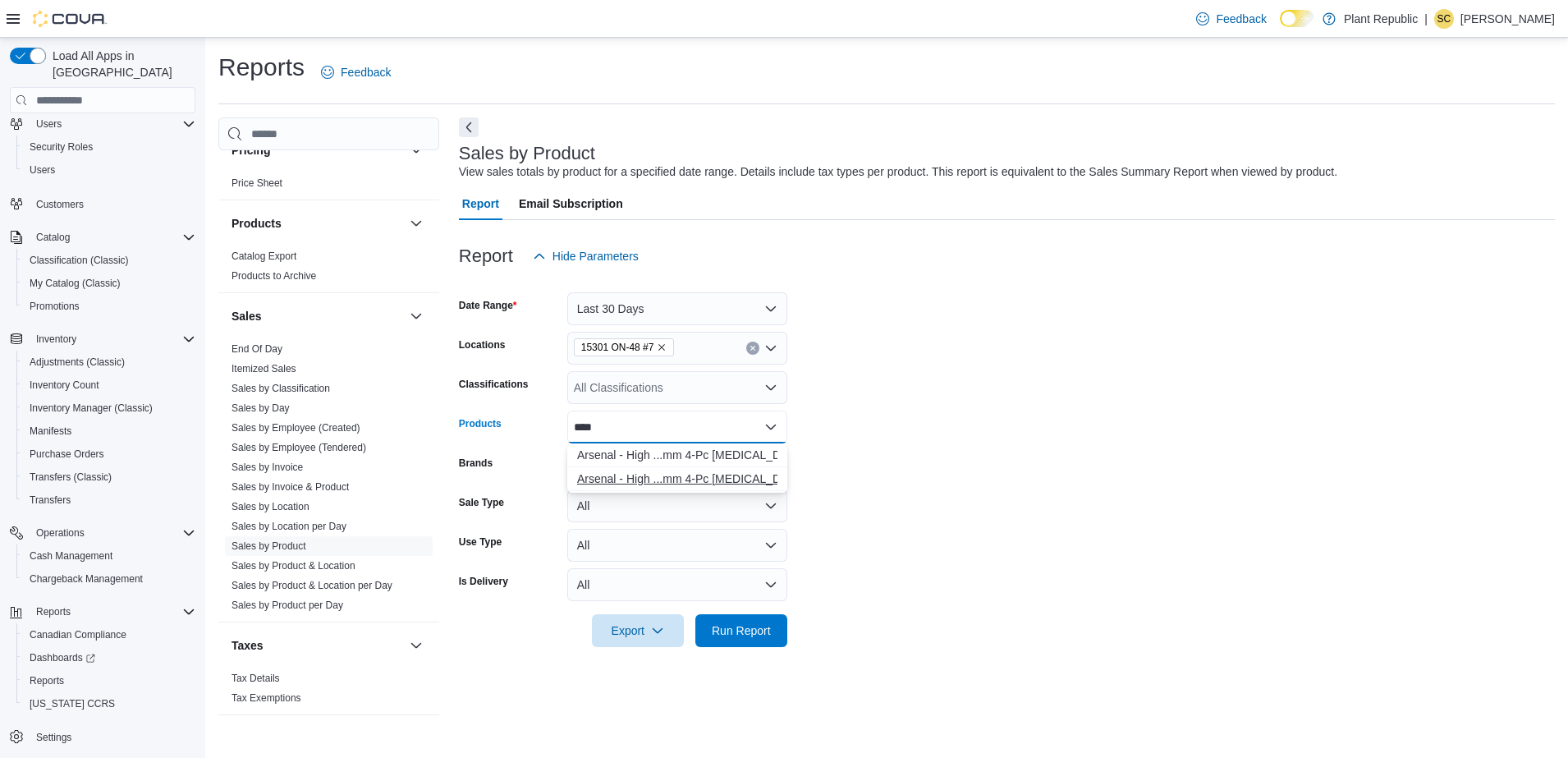
type input "****"
click at [656, 472] on div "Arsenal - High ...mm 4-Pc Grinder" at bounding box center [677, 478] width 200 height 16
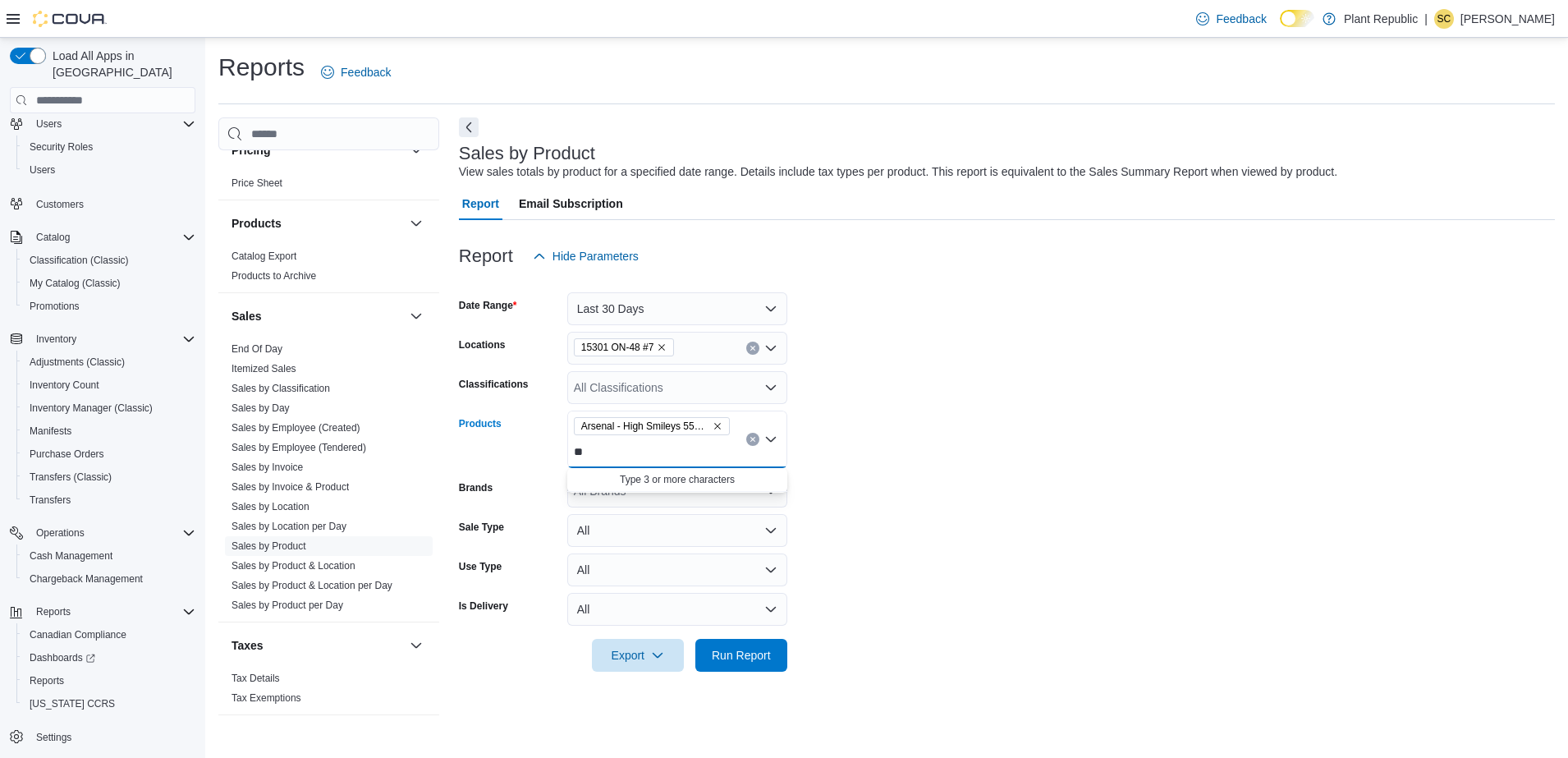
type input "*"
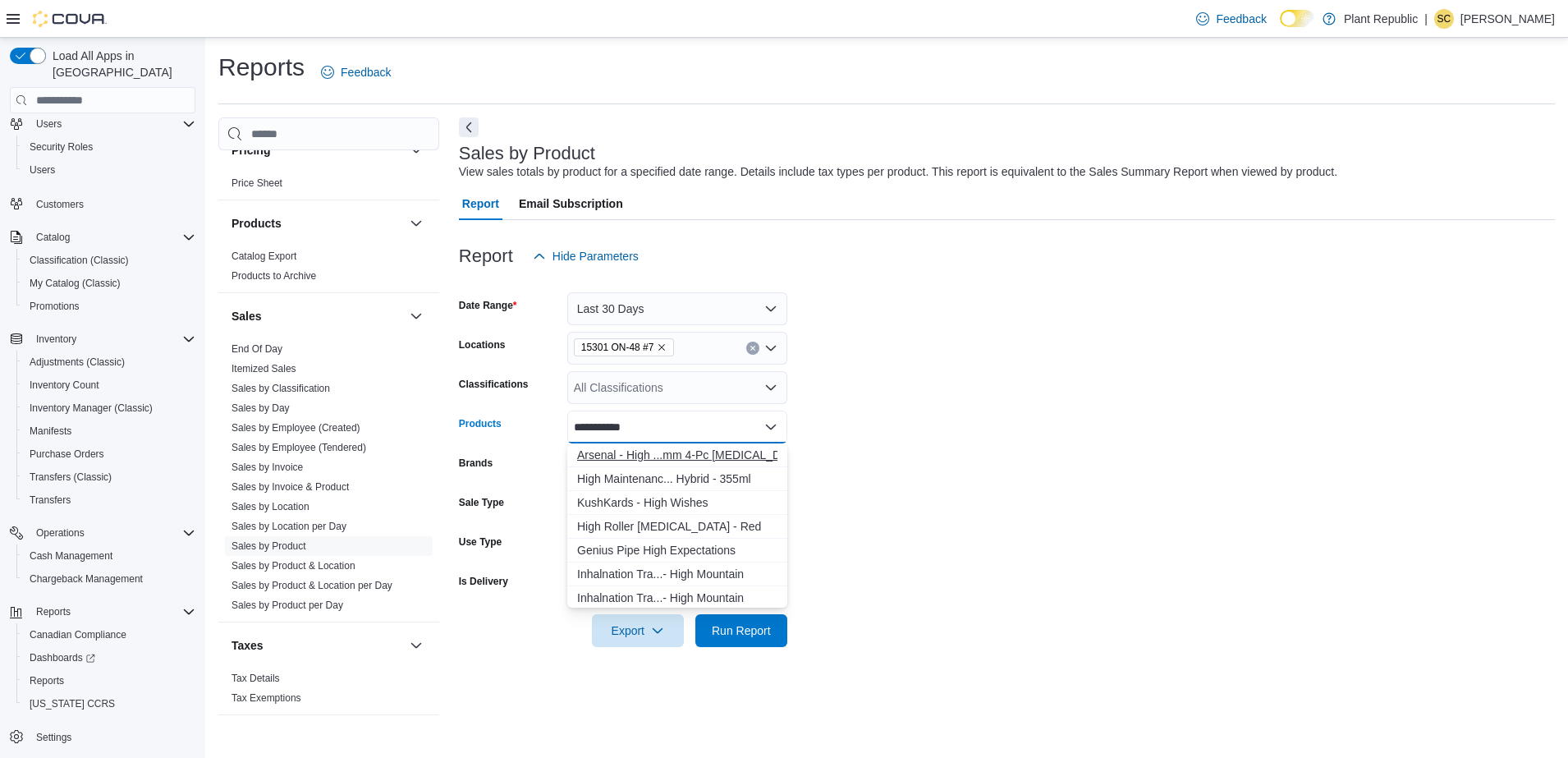
type input "**********"
click at [752, 463] on button "Arsenal - High ...mm 4-Pc Grinder" at bounding box center [678, 455] width 220 height 24
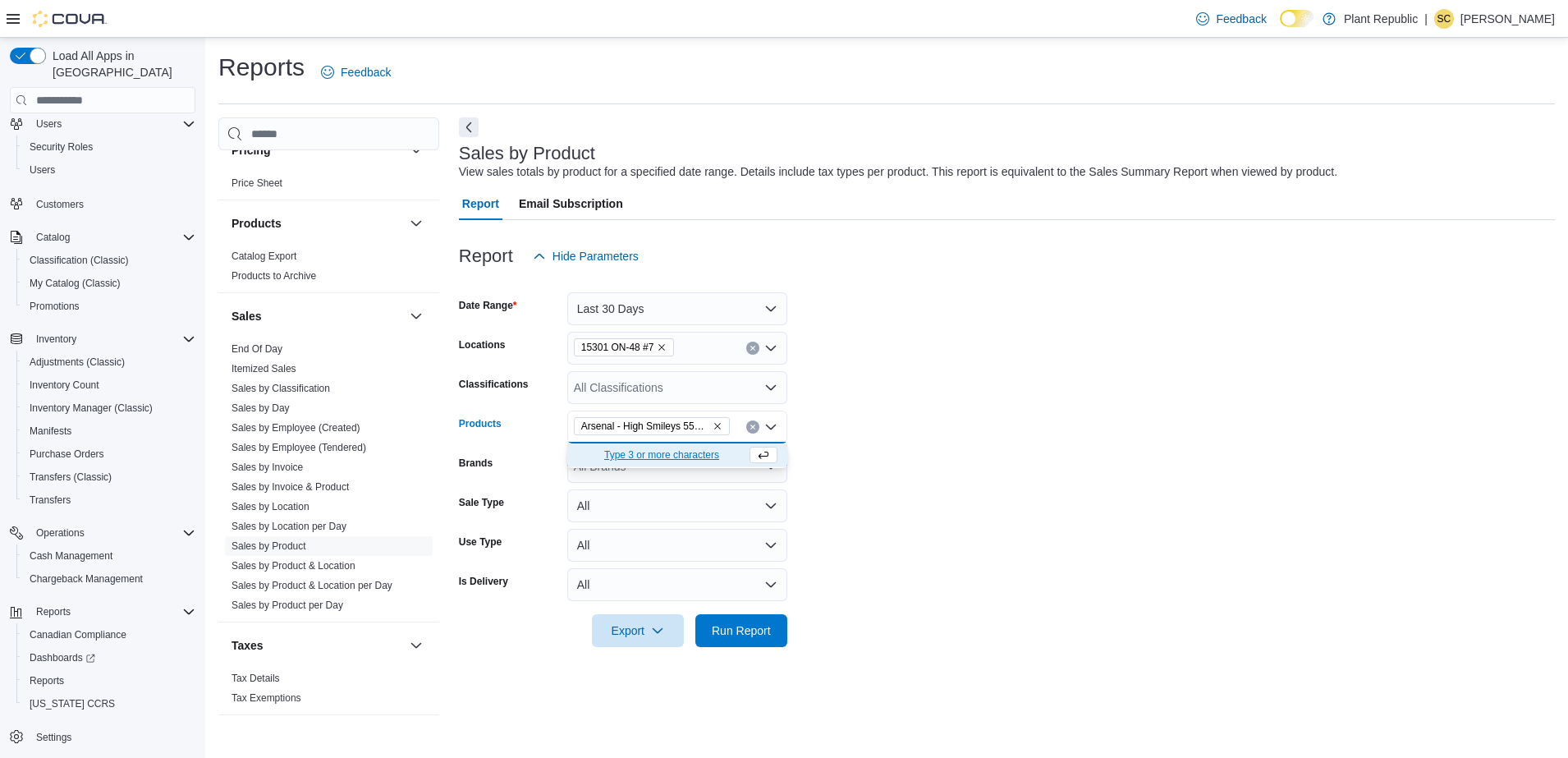
click at [870, 492] on form "Date Range Last 30 Days Locations 15301 ON-48 #7 Classifications All Classifica…" at bounding box center [1007, 459] width 1096 height 374
click at [760, 643] on span "Run Report" at bounding box center [741, 630] width 72 height 33
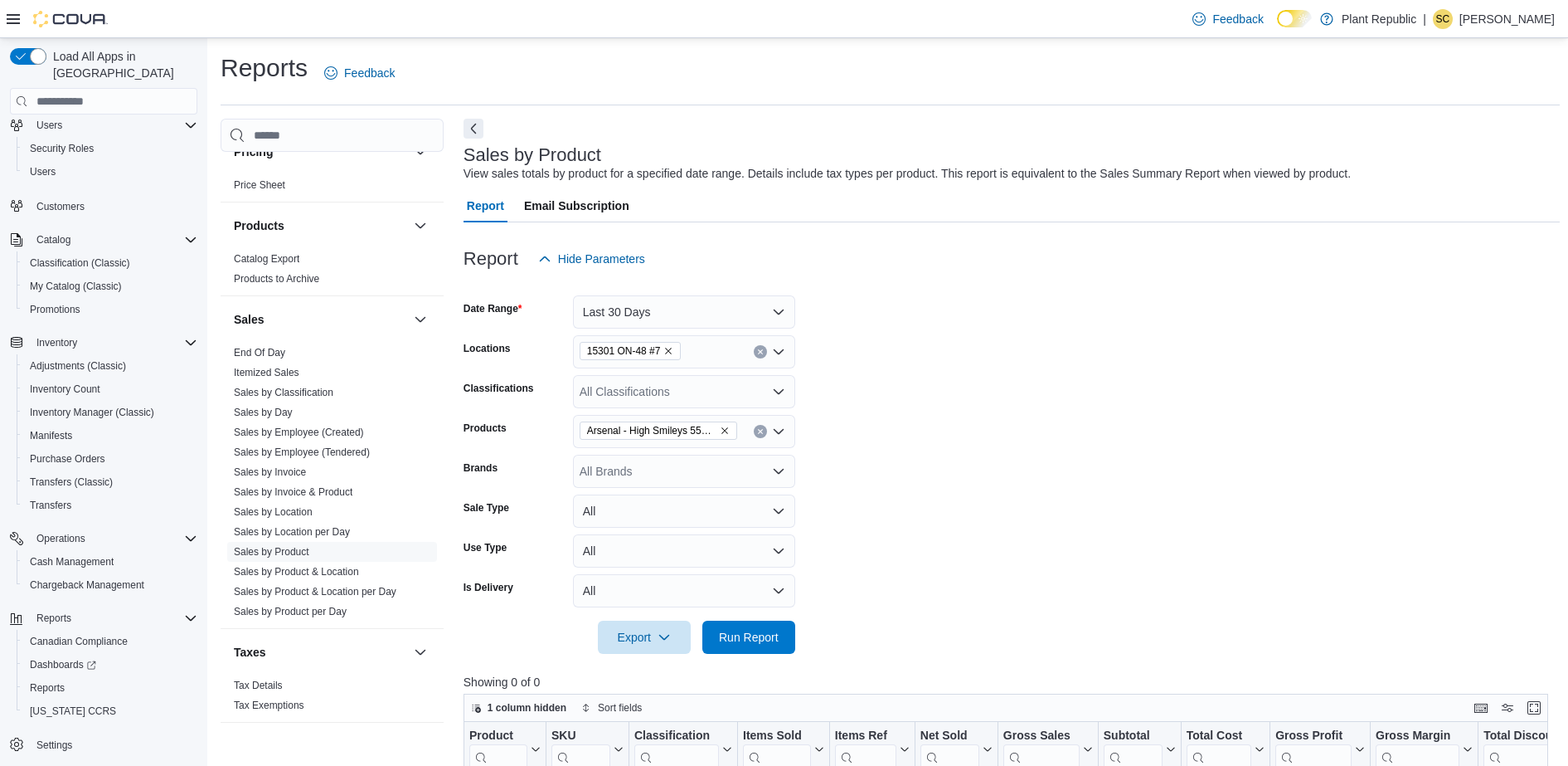
scroll to position [312, 0]
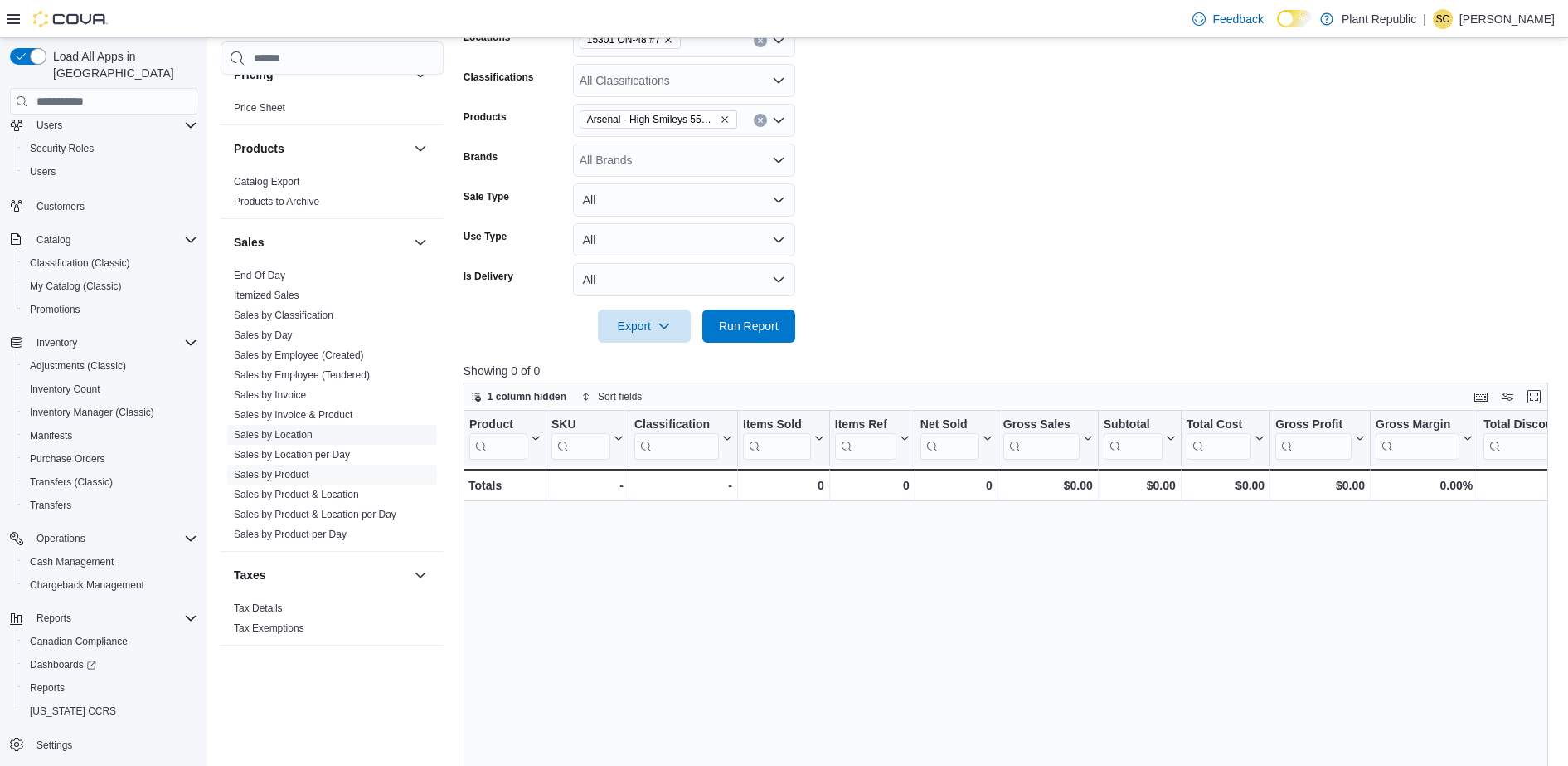
click at [289, 429] on link "Sales by Location" at bounding box center [274, 435] width 79 height 12
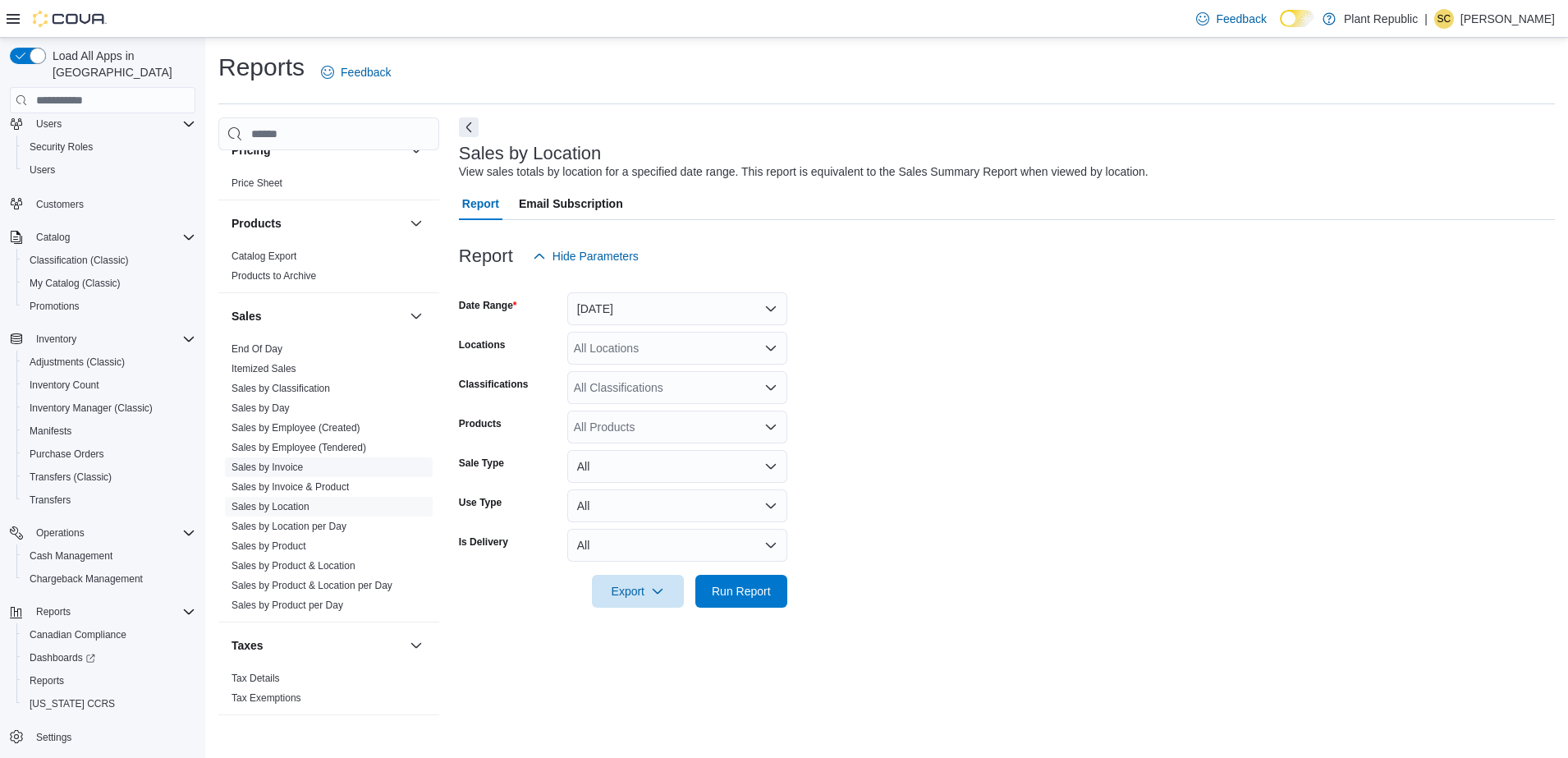
click at [287, 461] on link "Sales by Invoice" at bounding box center [267, 467] width 71 height 12
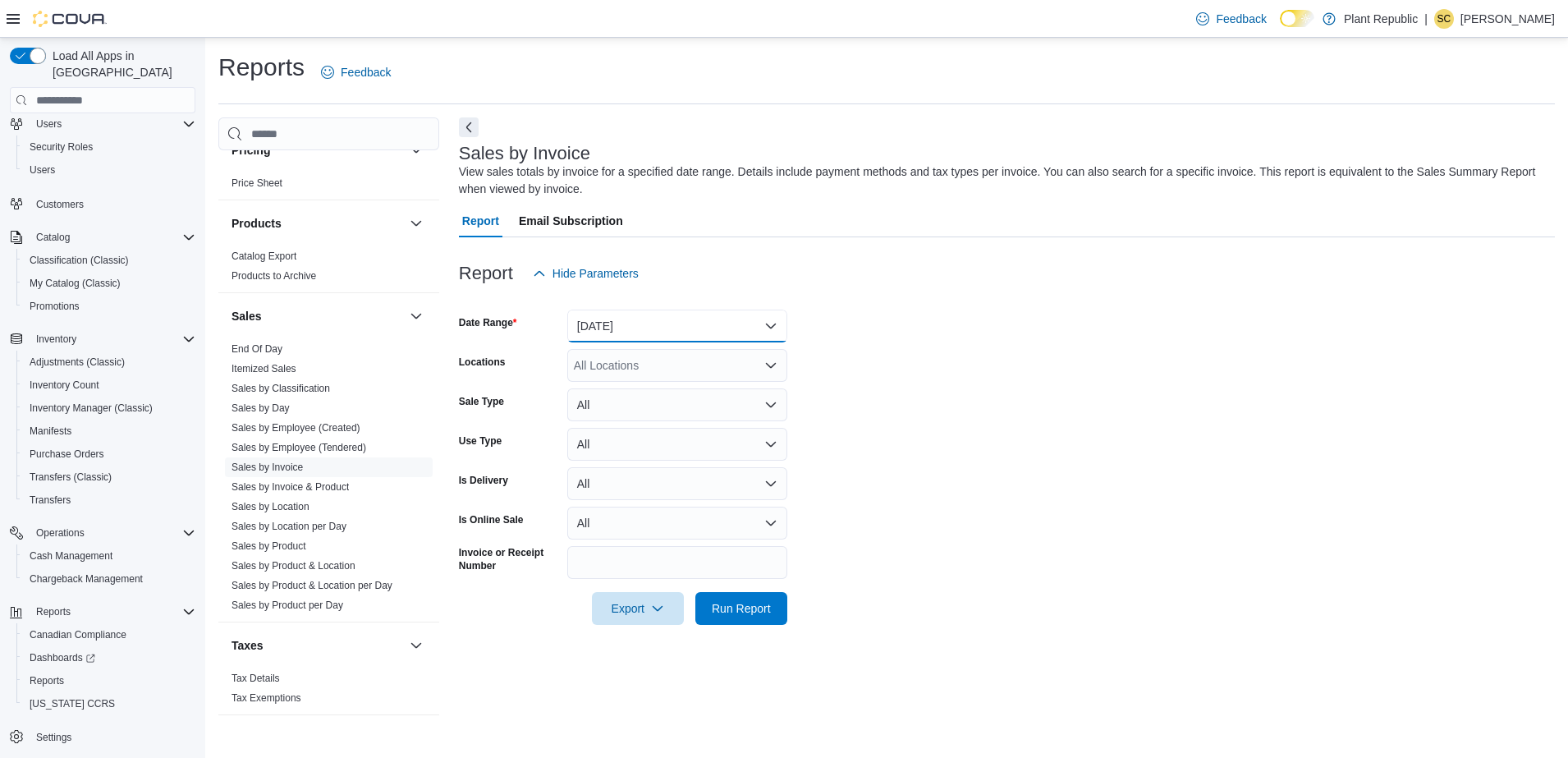
click at [665, 312] on button "Yesterday" at bounding box center [678, 325] width 220 height 33
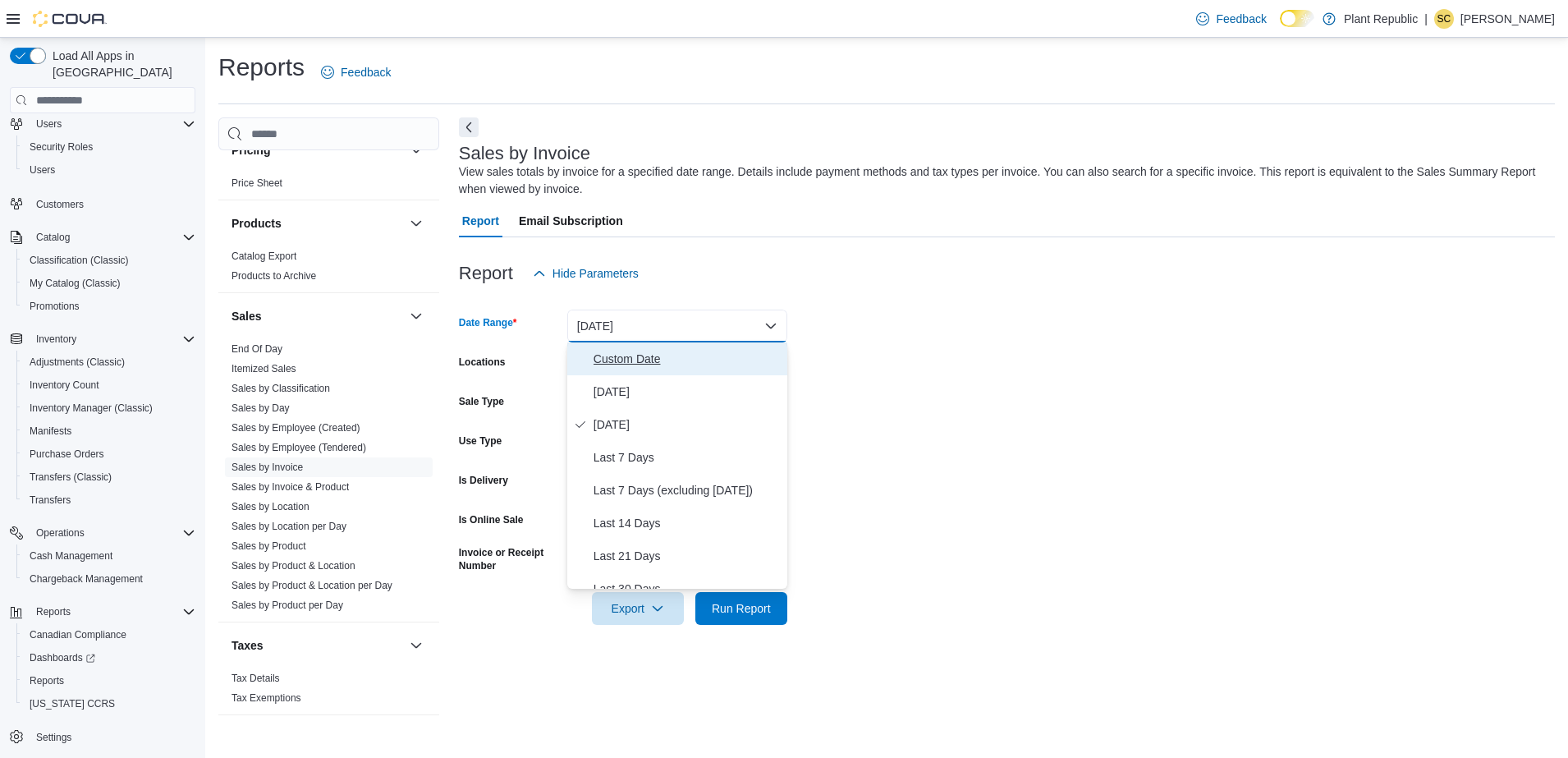
click at [643, 355] on span "Custom Date" at bounding box center [687, 359] width 187 height 20
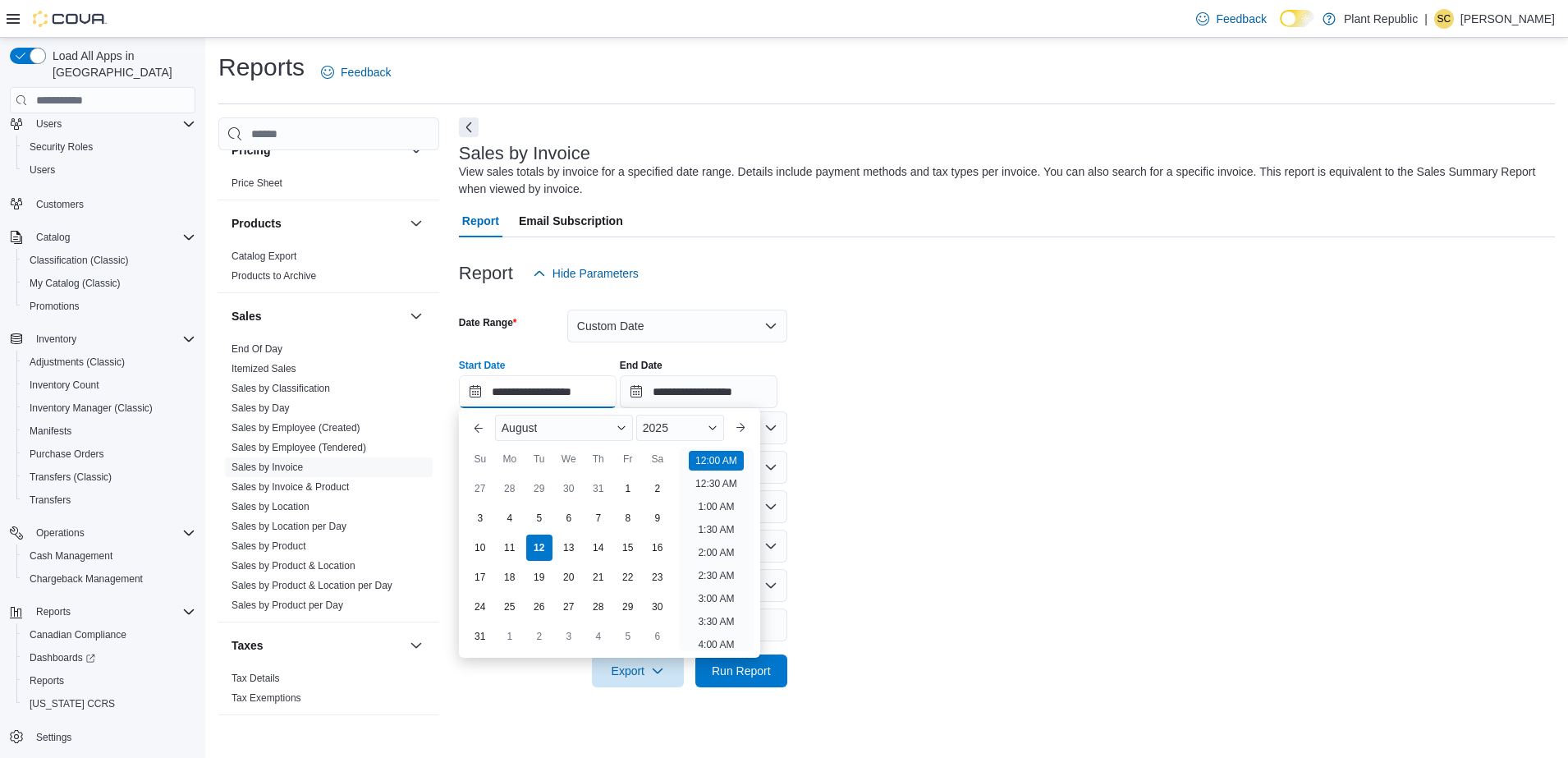
click at [583, 379] on input "**********" at bounding box center [537, 391] width 157 height 33
click at [473, 544] on div "10" at bounding box center [480, 548] width 28 height 28
type input "**********"
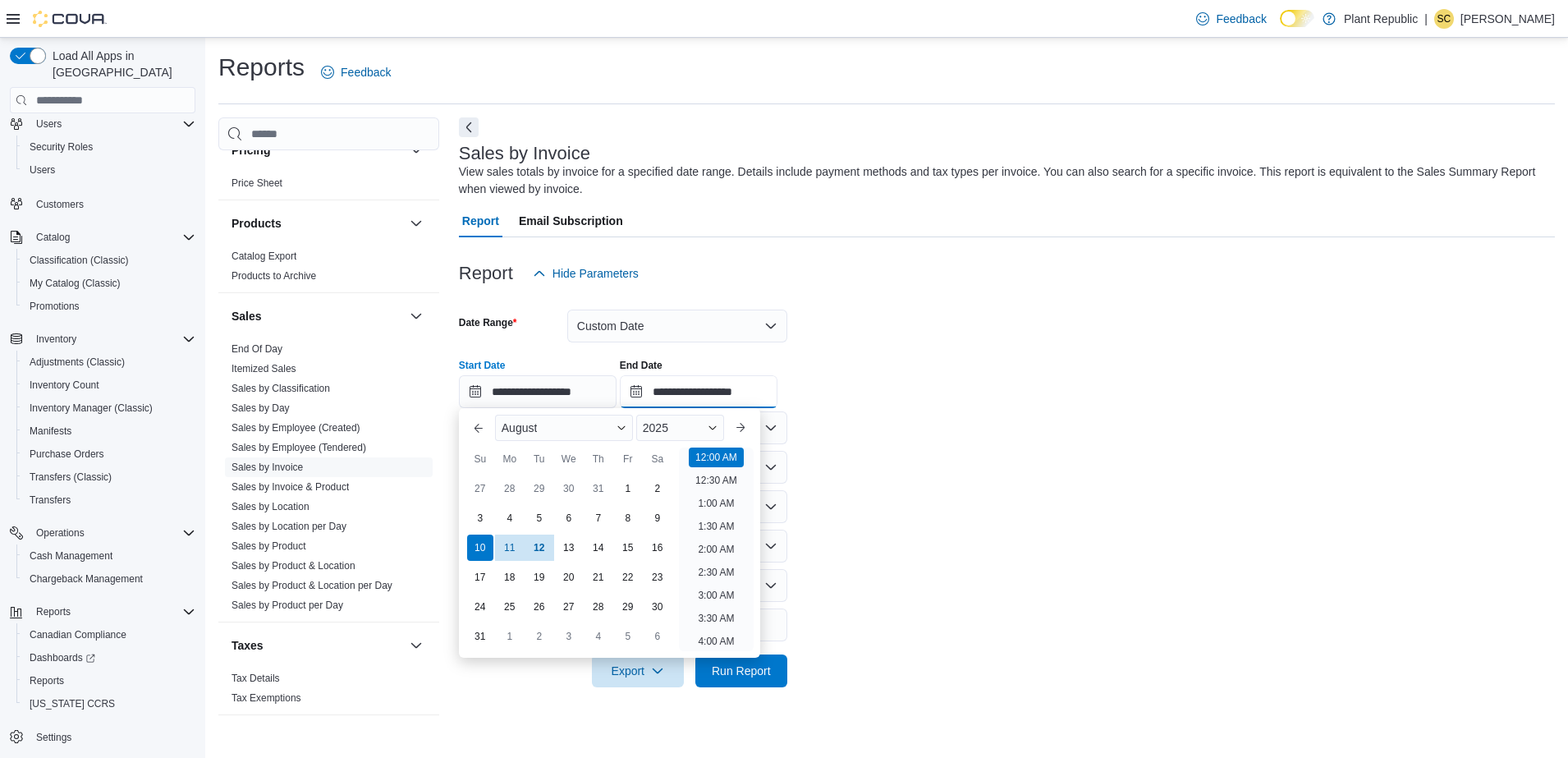
click at [727, 380] on input "**********" at bounding box center [698, 391] width 157 height 33
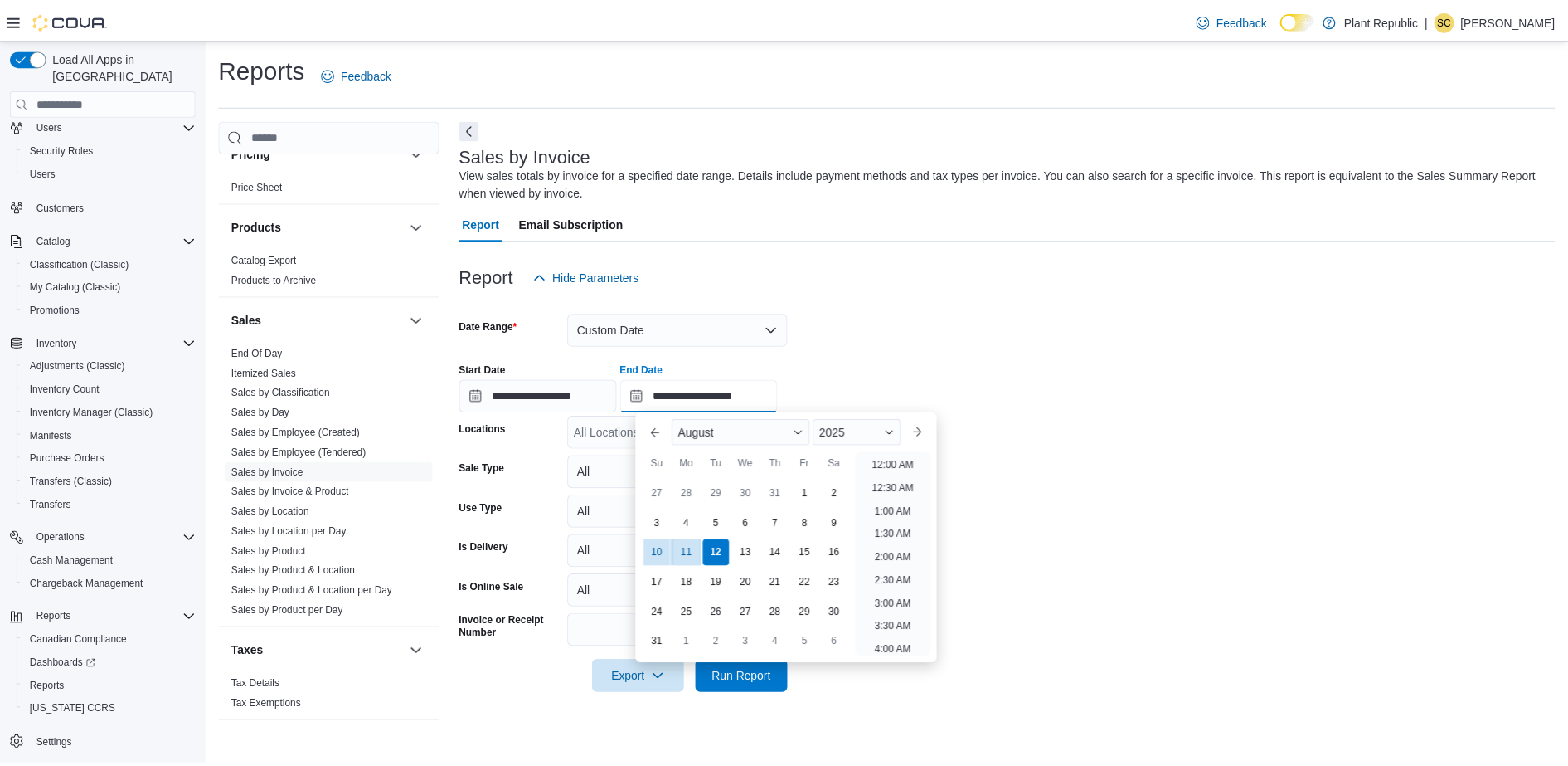
scroll to position [912, 0]
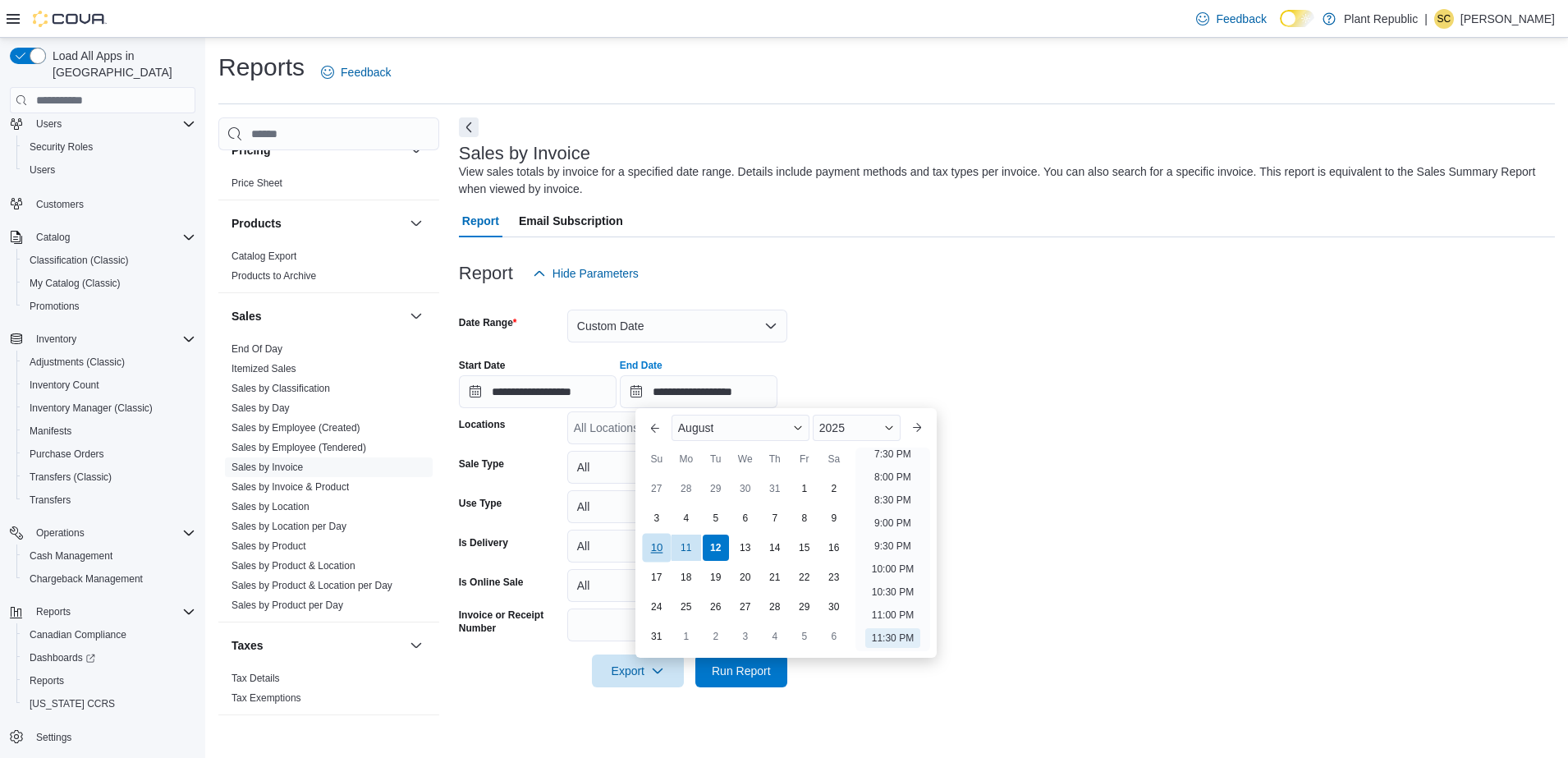
click at [659, 547] on div "10" at bounding box center [657, 548] width 28 height 28
type input "**********"
click at [1200, 379] on div "**********" at bounding box center [1007, 377] width 1096 height 62
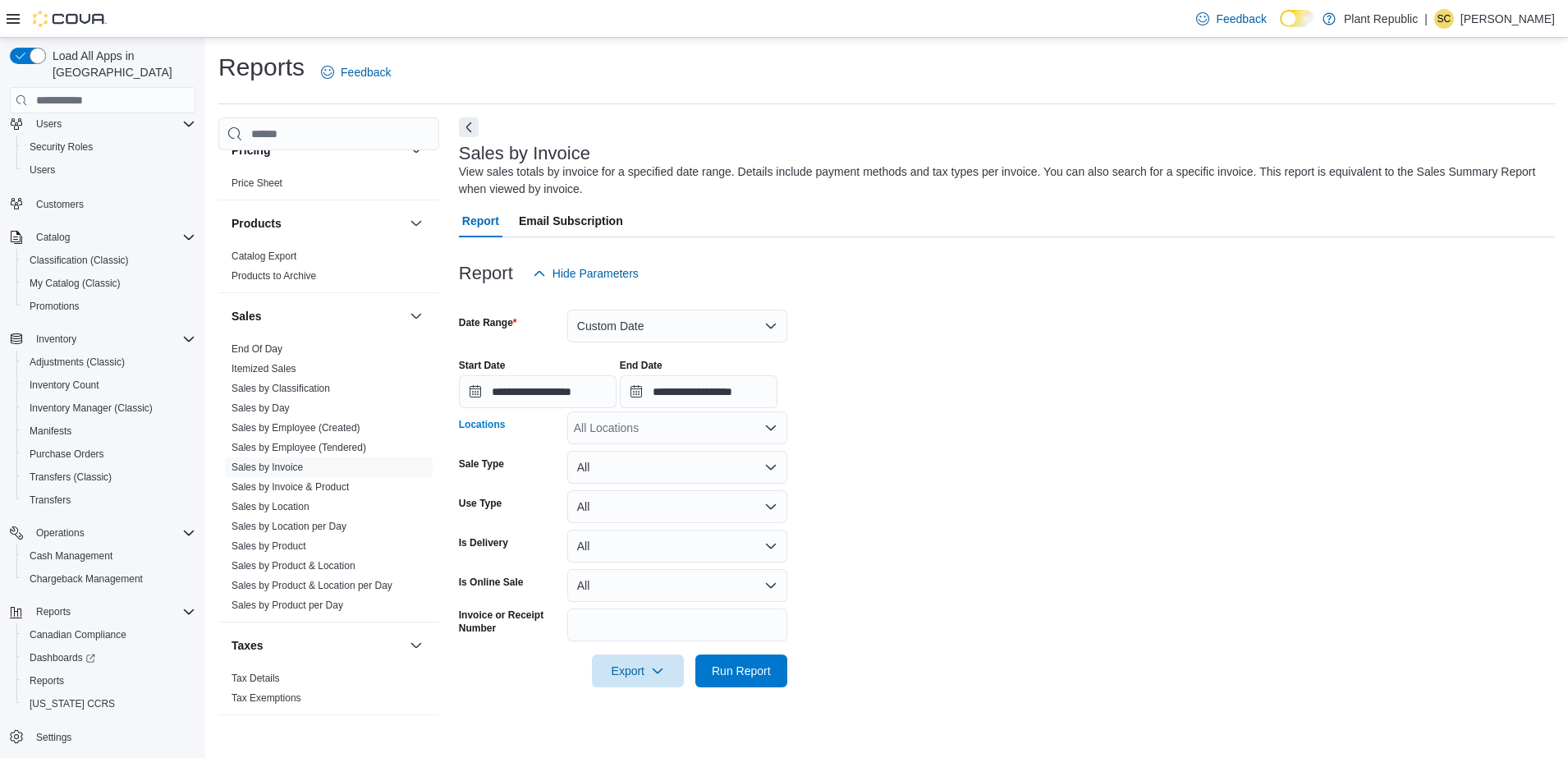
click at [673, 431] on div "All Locations" at bounding box center [678, 427] width 220 height 33
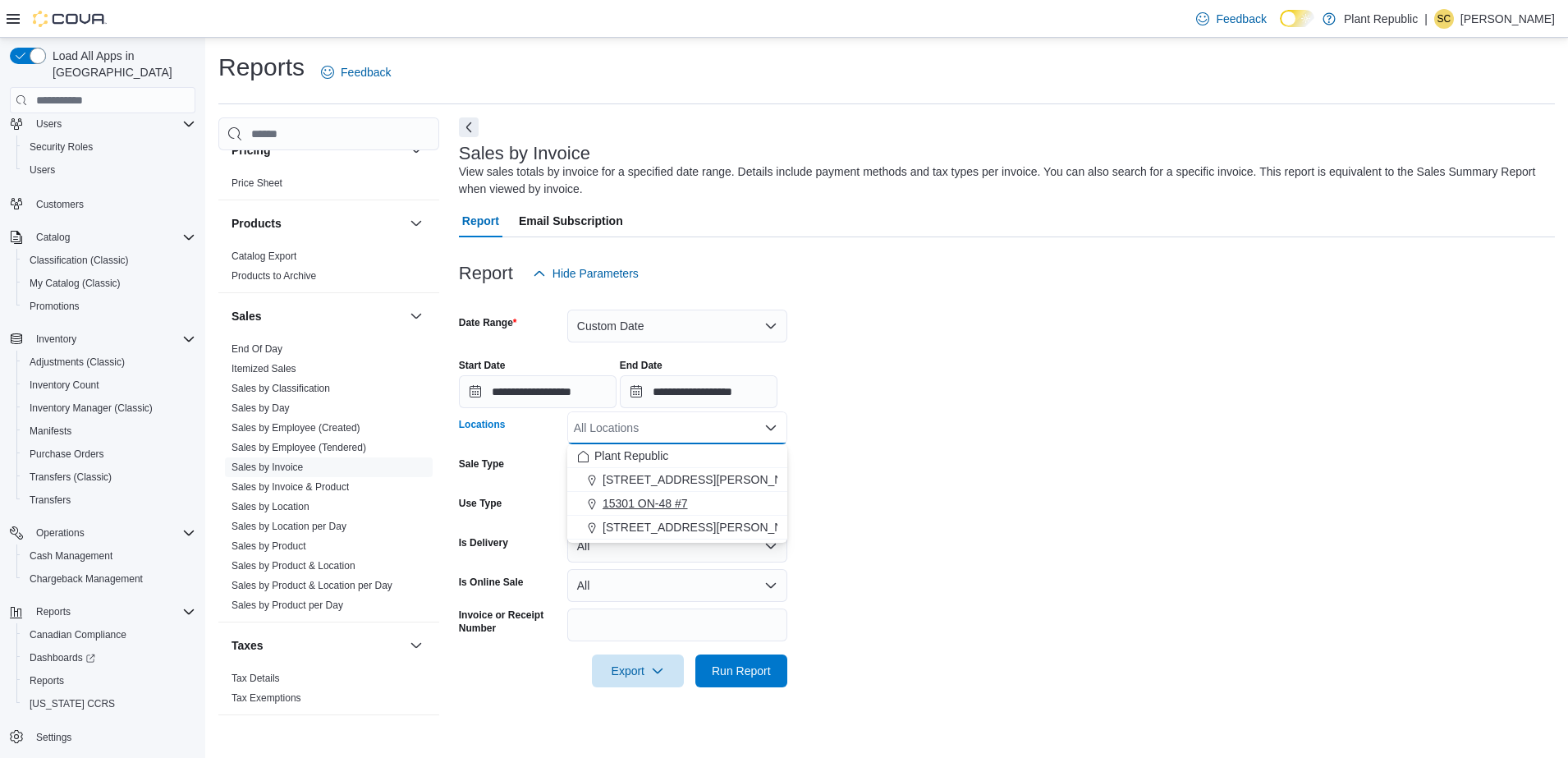
click at [639, 508] on span "15301 ON-48 #7" at bounding box center [645, 503] width 85 height 16
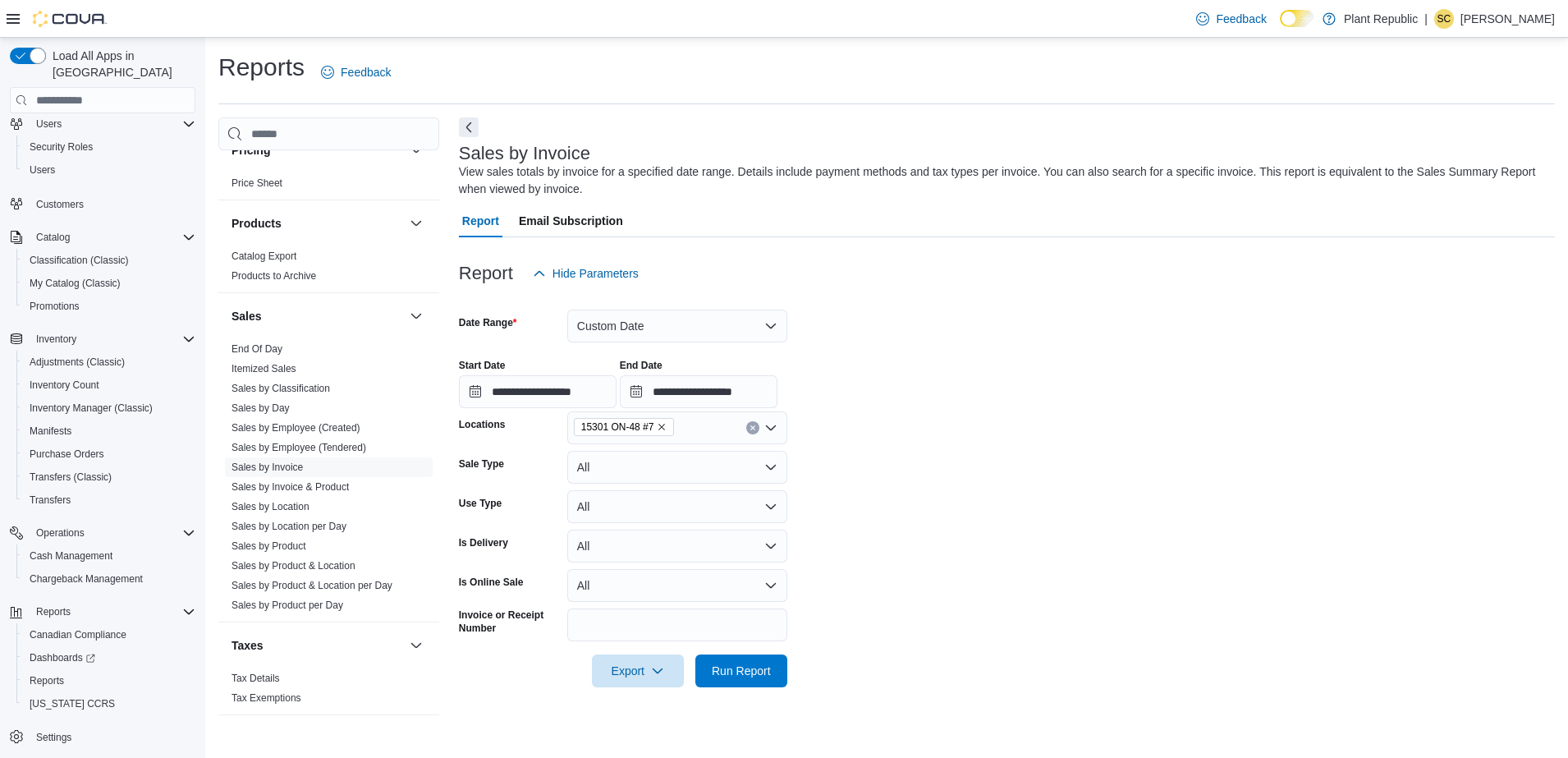
click at [919, 494] on form "**********" at bounding box center [1007, 488] width 1096 height 397
click at [711, 675] on span "Run Report" at bounding box center [741, 670] width 72 height 33
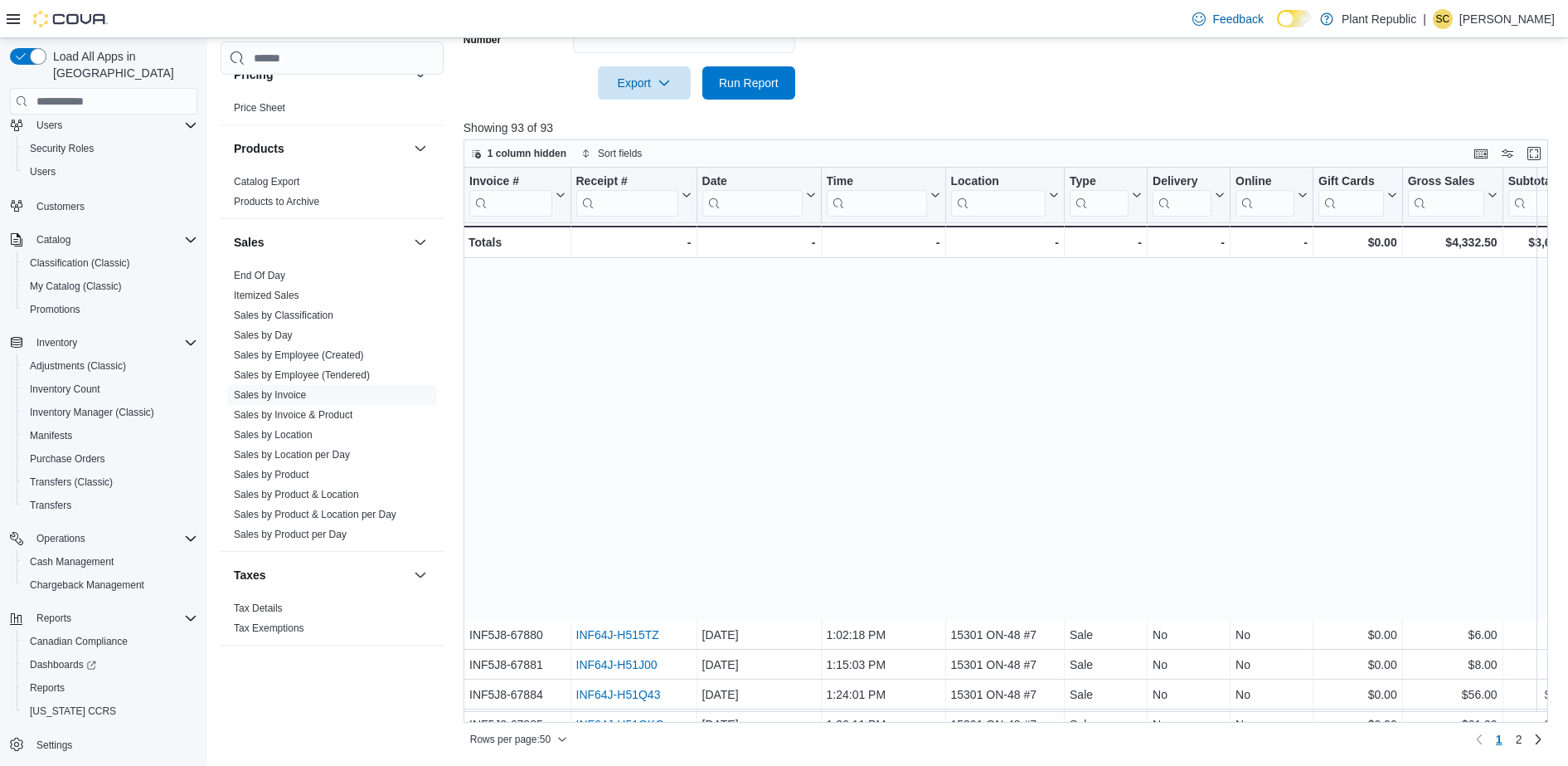
scroll to position [1041, 0]
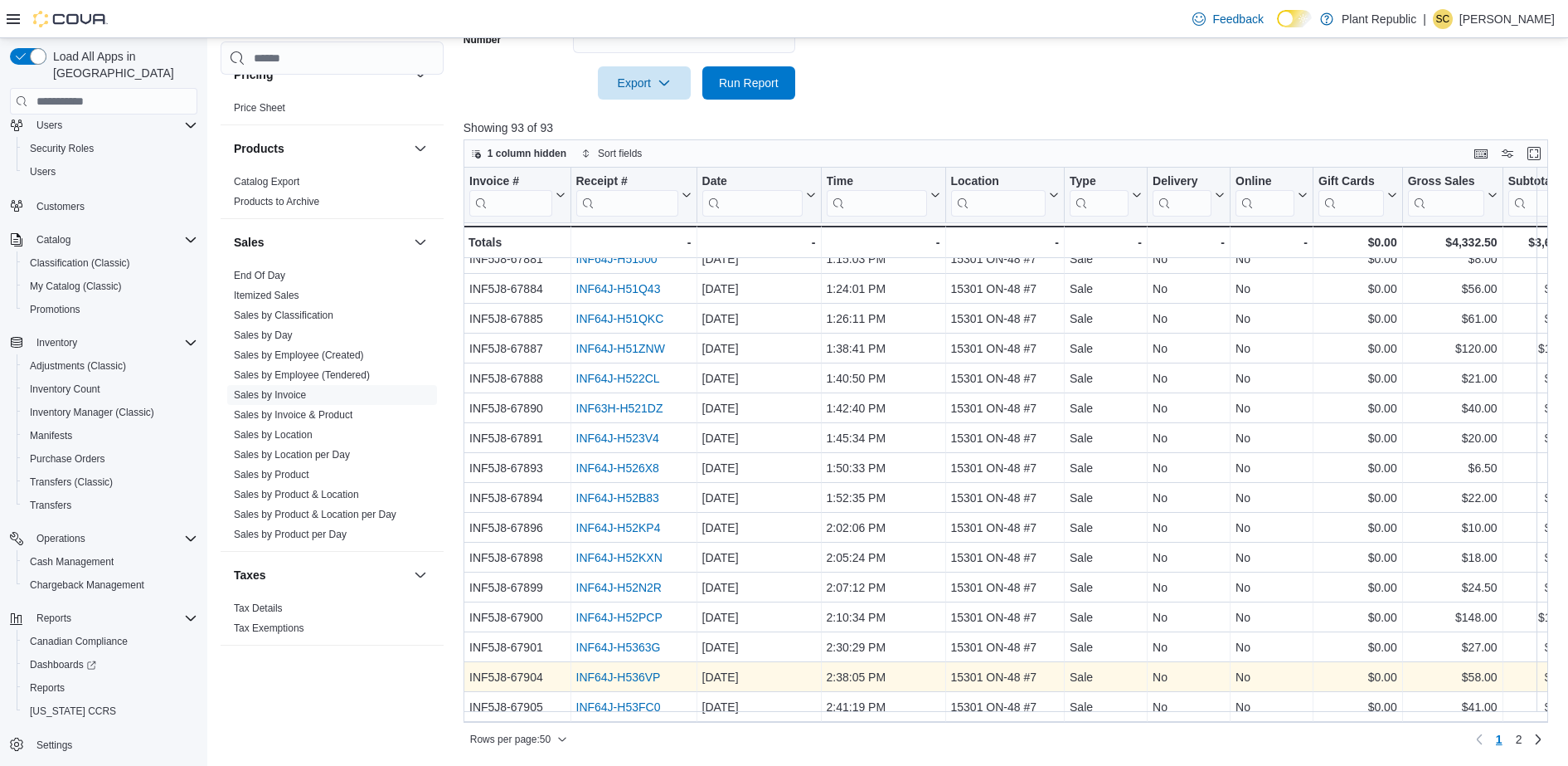
click at [628, 671] on link "INF64J-H536VP" at bounding box center [618, 677] width 84 height 13
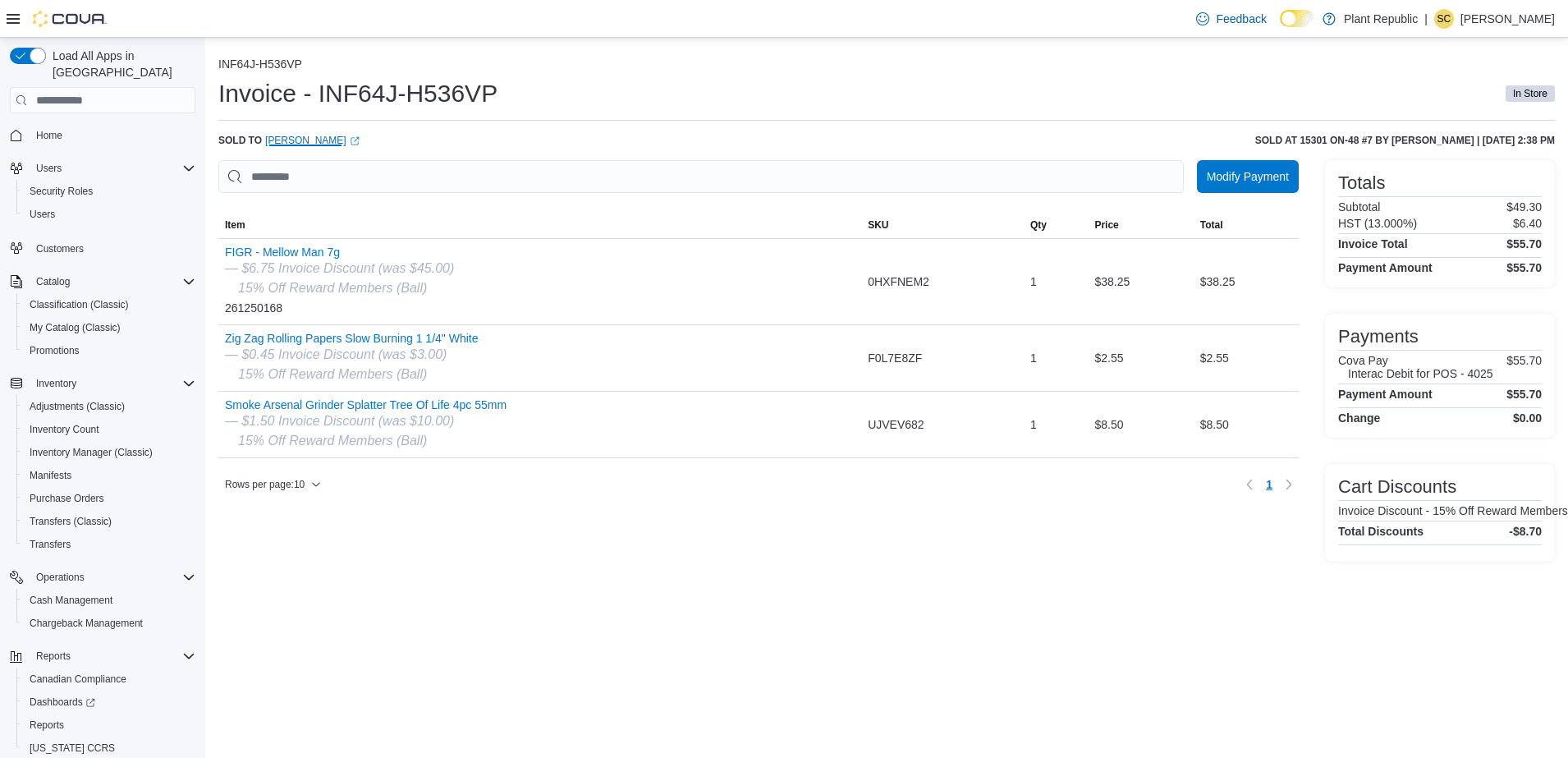
click at [318, 141] on link "[PERSON_NAME] (opens in a new tab or window)" at bounding box center [312, 140] width 94 height 13
